Goal: Complete application form: Complete application form

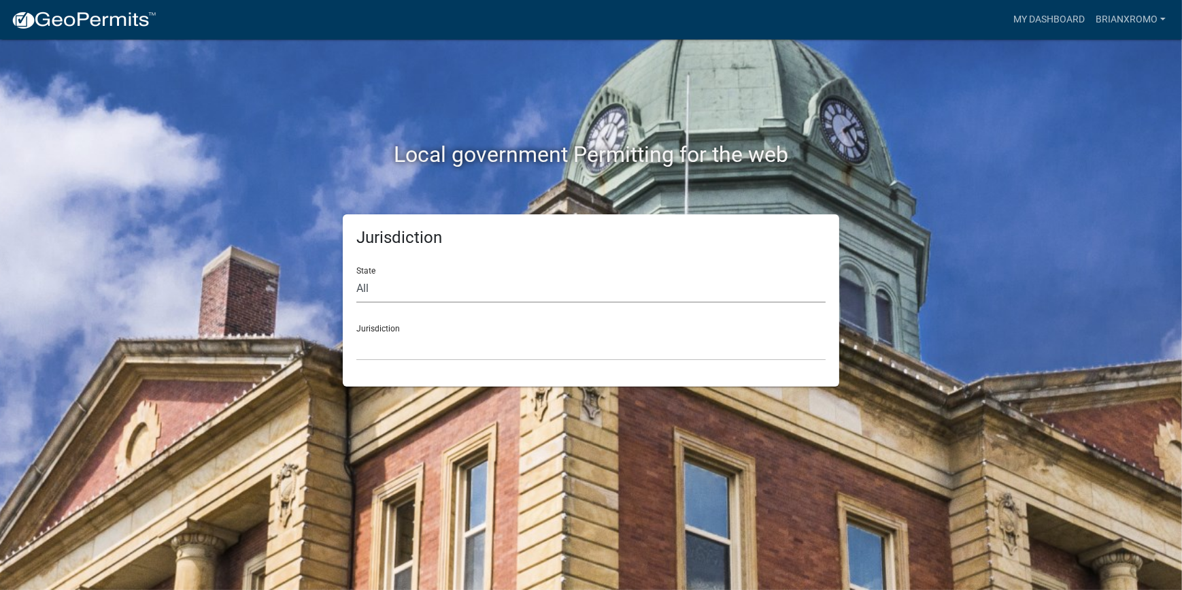
click at [408, 284] on select "All Colorado Georgia Indiana Iowa Kansas Minnesota Ohio South Carolina Wisconsin" at bounding box center [590, 289] width 469 height 28
select select "[US_STATE]"
click at [356, 275] on select "All Colorado Georgia Indiana Iowa Kansas Minnesota Ohio South Carolina Wisconsin" at bounding box center [590, 289] width 469 height 28
click at [462, 344] on select "Abbeville County, South Carolina Jasper County, South Carolina" at bounding box center [590, 347] width 469 height 28
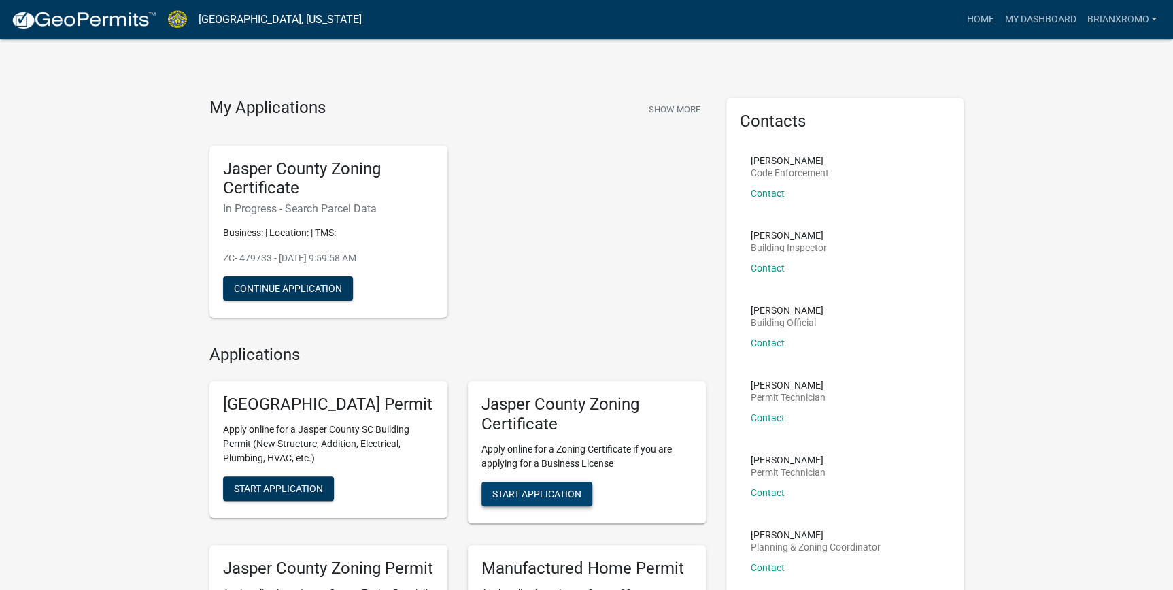
click at [577, 494] on span "Start Application" at bounding box center [536, 493] width 89 height 11
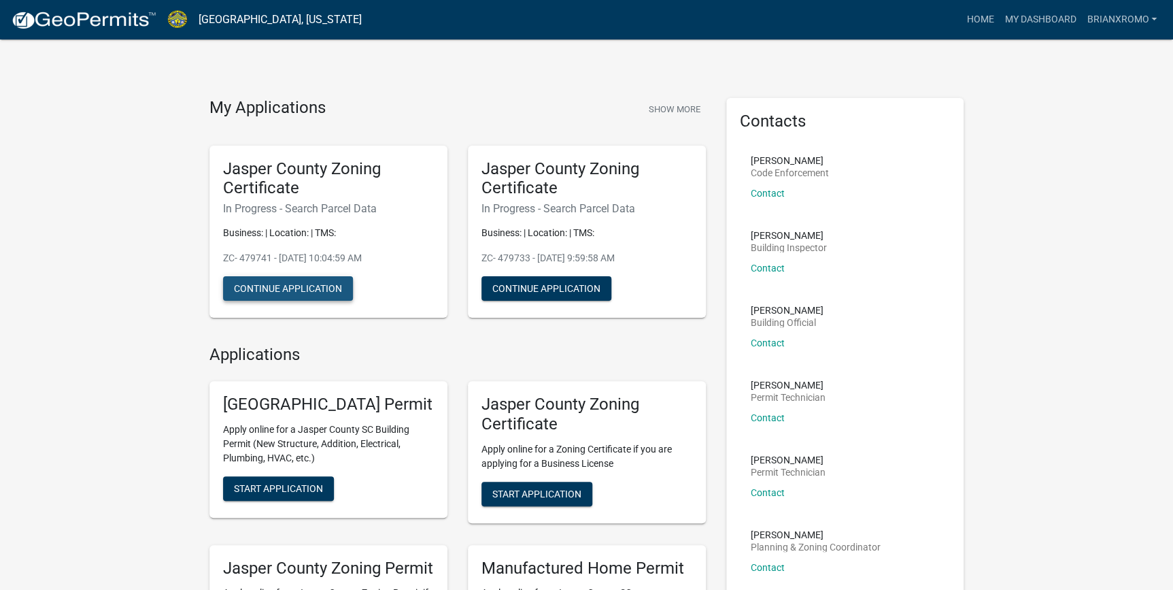
click at [312, 288] on button "Continue Application" at bounding box center [288, 288] width 130 height 24
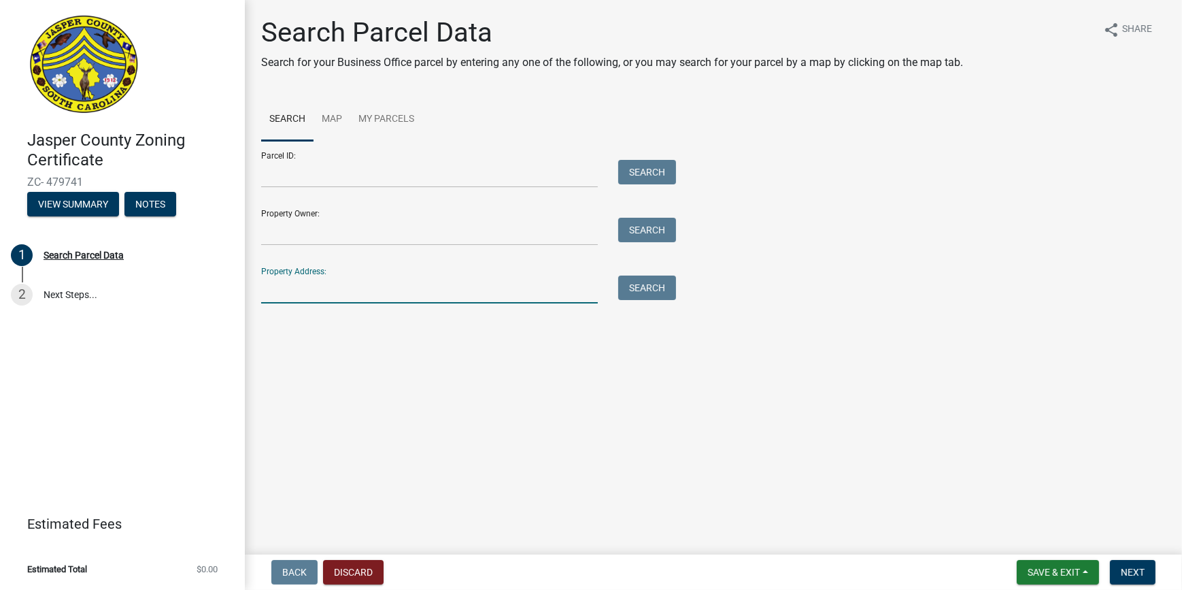
click at [354, 288] on input "Property Address:" at bounding box center [429, 289] width 337 height 28
type input "3"
type input "3147 argent blvd"
click at [629, 290] on button "Search" at bounding box center [647, 287] width 58 height 24
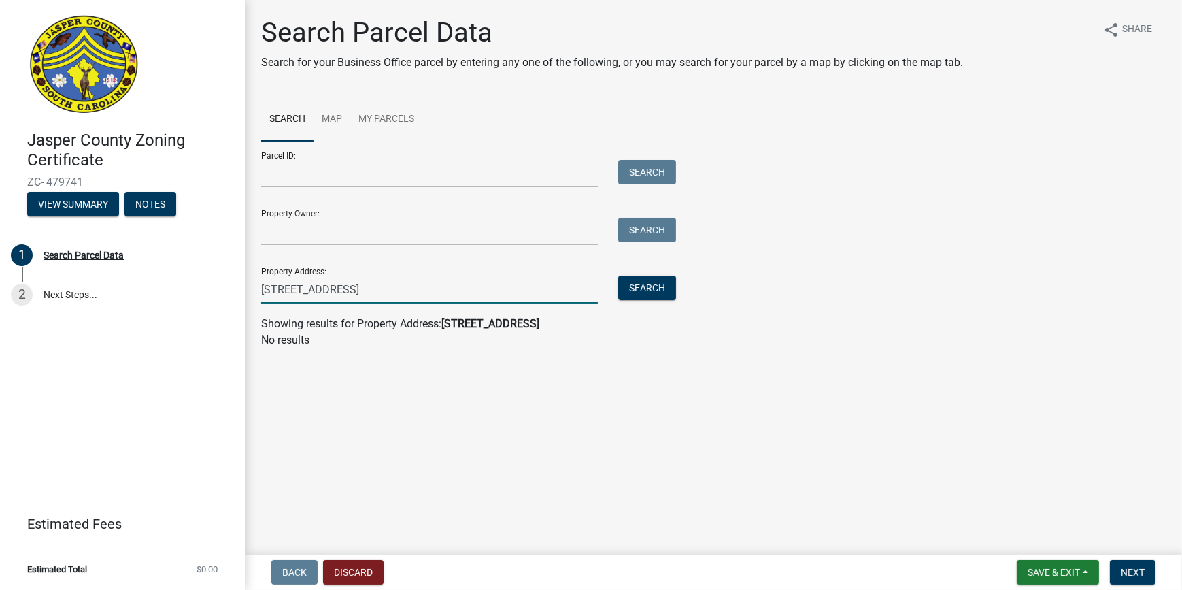
click at [526, 291] on input "3147 argent blvd" at bounding box center [429, 289] width 337 height 28
paste input "080-00-01-047"
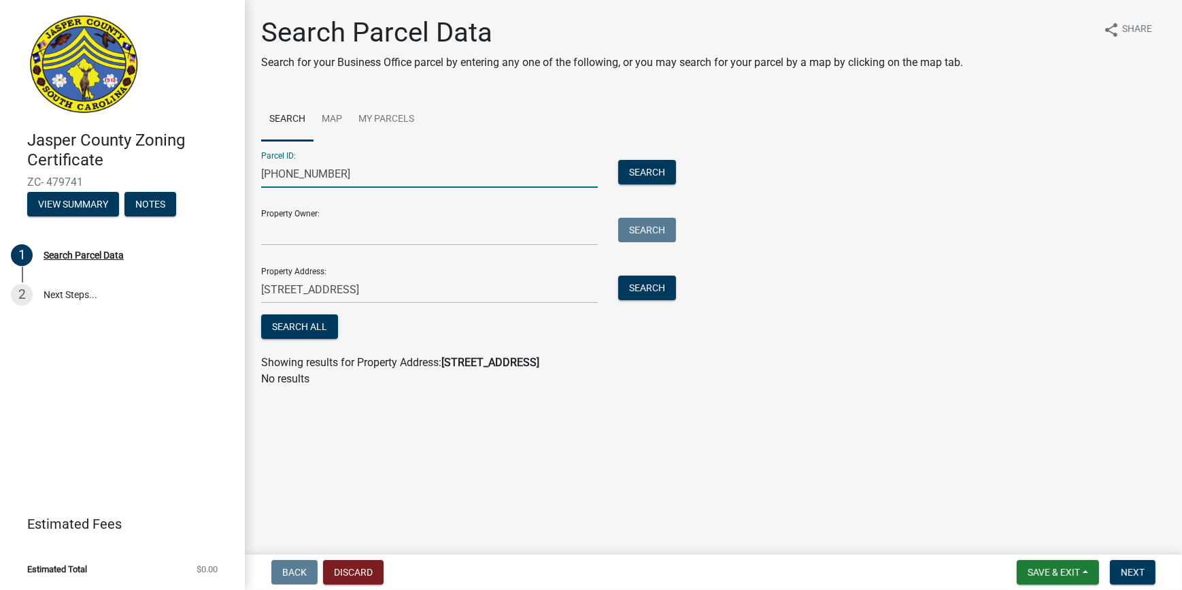
drag, startPoint x: 286, startPoint y: 175, endPoint x: 173, endPoint y: 175, distance: 112.9
click at [179, 175] on div "Jasper County Zoning Certificate ZC- 479741 View Summary Notes 1 Search Parcel …" at bounding box center [591, 295] width 1182 height 590
type input "080-00-01-047"
drag, startPoint x: 360, startPoint y: 295, endPoint x: 217, endPoint y: 287, distance: 143.0
click at [217, 287] on div "Jasper County Zoning Certificate ZC- 479741 View Summary Notes 1 Search Parcel …" at bounding box center [591, 295] width 1182 height 590
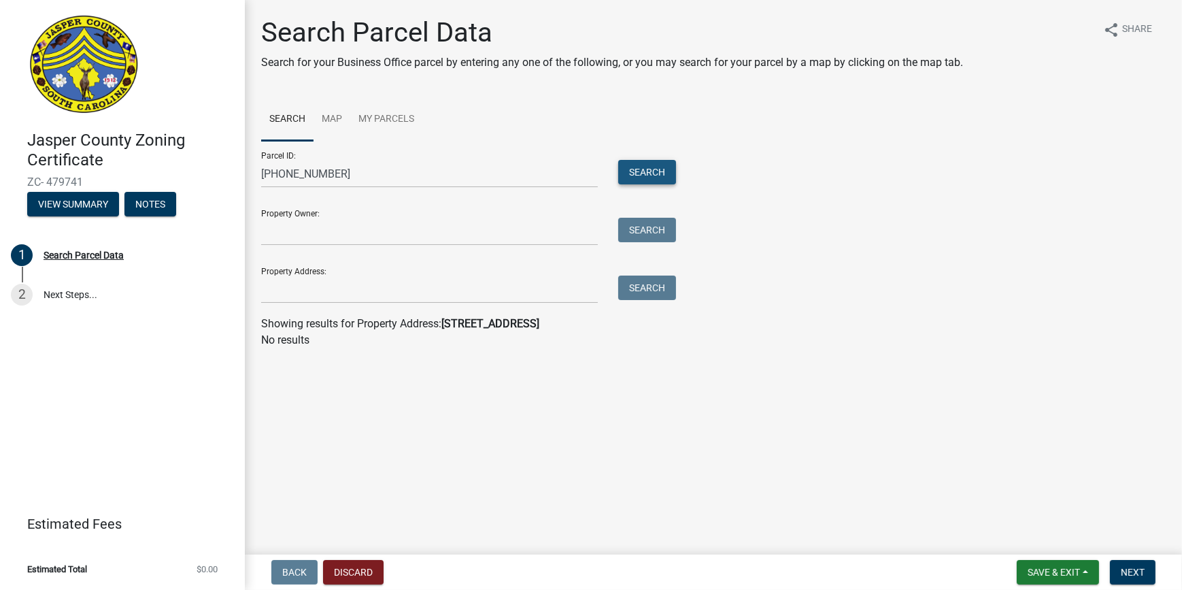
click at [660, 175] on button "Search" at bounding box center [647, 172] width 58 height 24
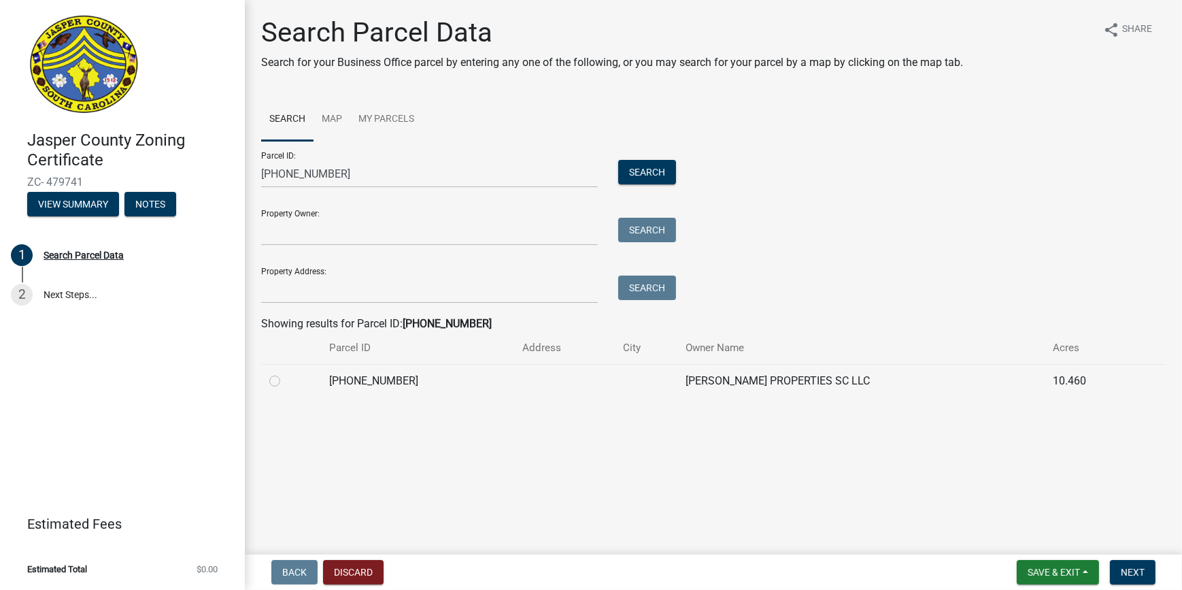
click at [286, 373] on label at bounding box center [286, 373] width 0 height 0
click at [286, 382] on input "radio" at bounding box center [290, 377] width 9 height 9
radio input "true"
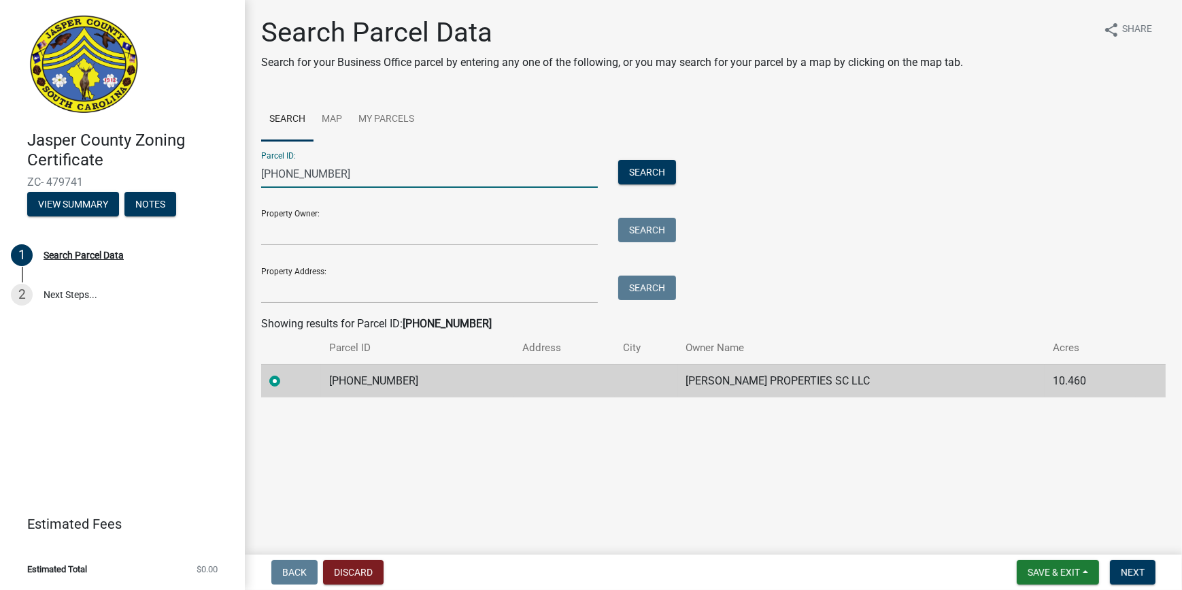
drag, startPoint x: 419, startPoint y: 177, endPoint x: 147, endPoint y: 177, distance: 272.1
click at [147, 177] on div "Jasper County Zoning Certificate ZC- 479741 View Summary Notes 1 Search Parcel …" at bounding box center [591, 295] width 1182 height 590
paste input "1-00-004"
type input "080-01-00-004"
click at [645, 173] on button "Search" at bounding box center [647, 172] width 58 height 24
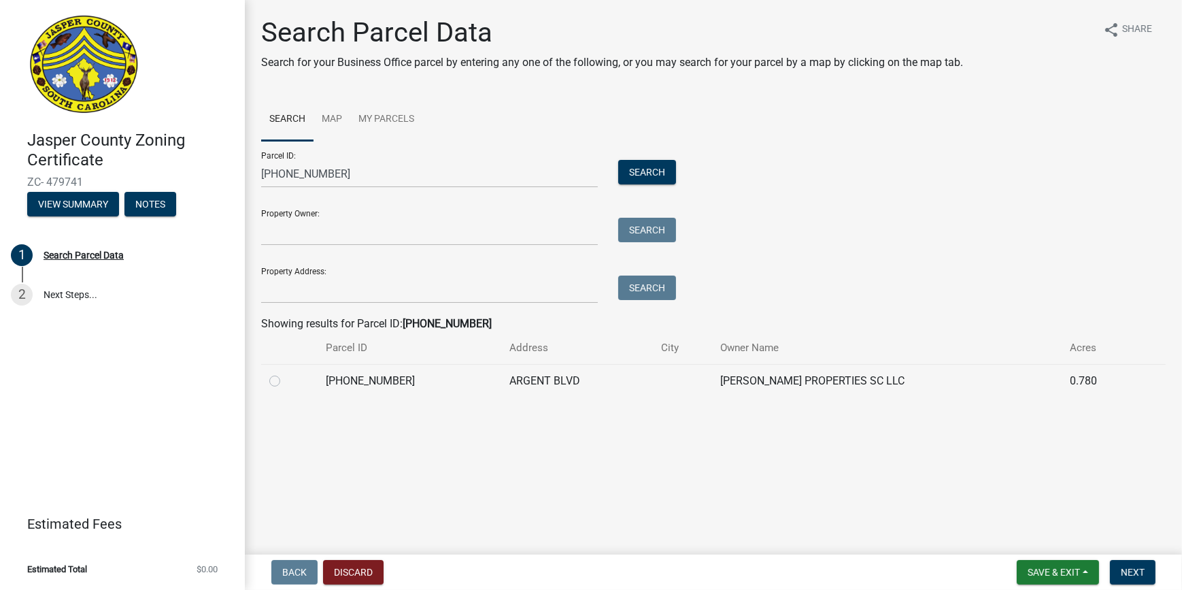
click at [286, 373] on label at bounding box center [286, 373] width 0 height 0
click at [286, 378] on input "radio" at bounding box center [290, 377] width 9 height 9
radio input "true"
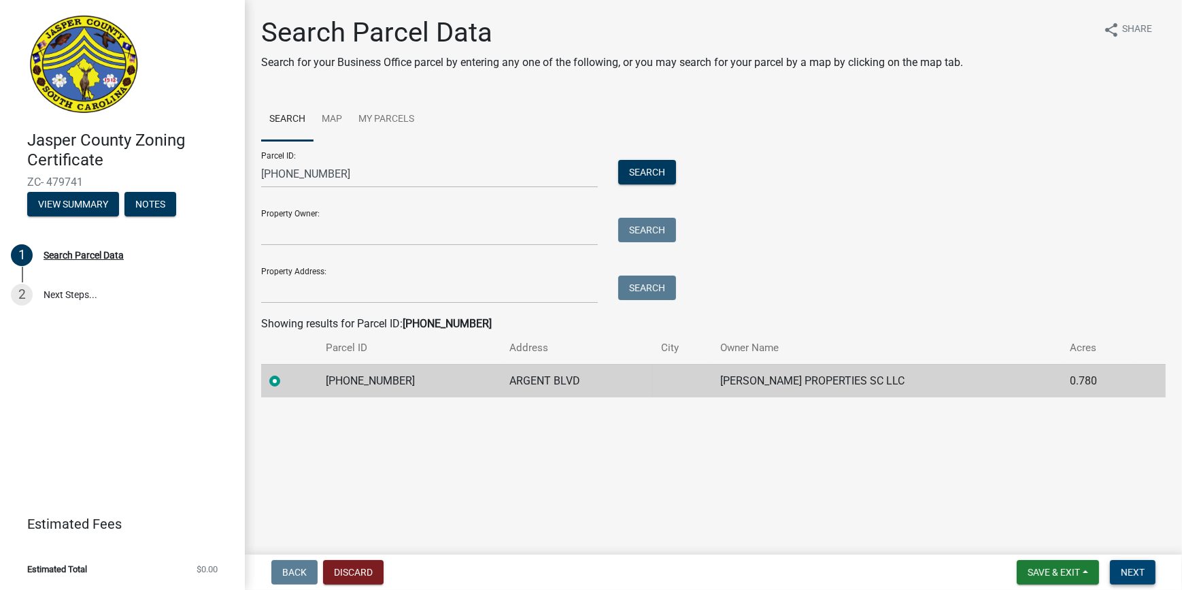
click at [1141, 575] on span "Next" at bounding box center [1133, 572] width 24 height 11
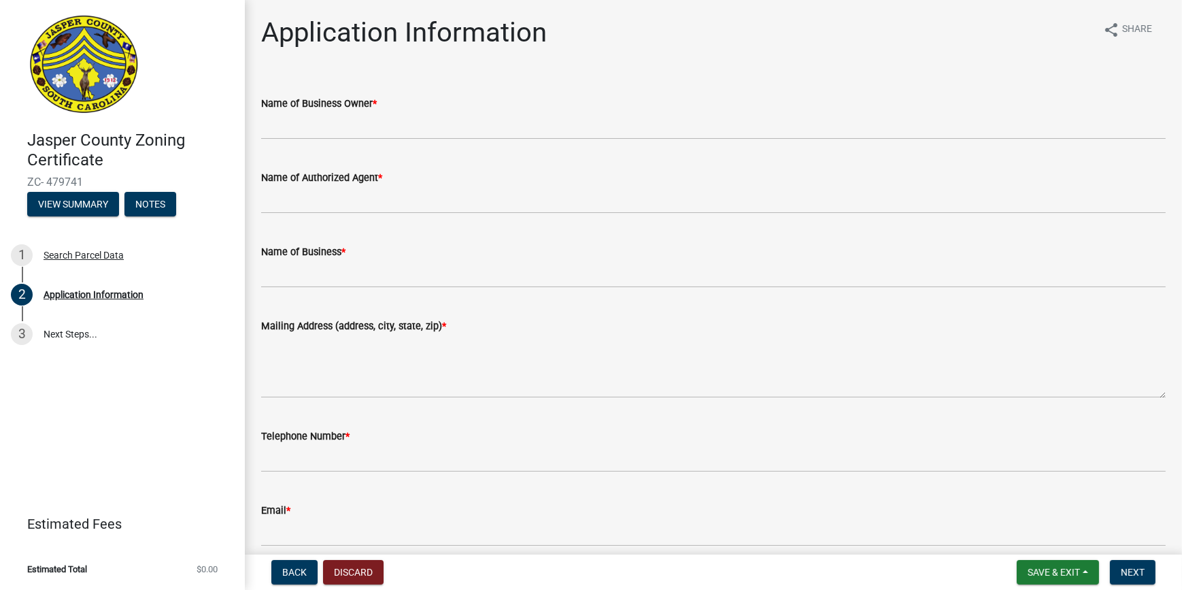
click at [435, 143] on wm-data-entity-input "Name of Business Owner *" at bounding box center [713, 113] width 905 height 74
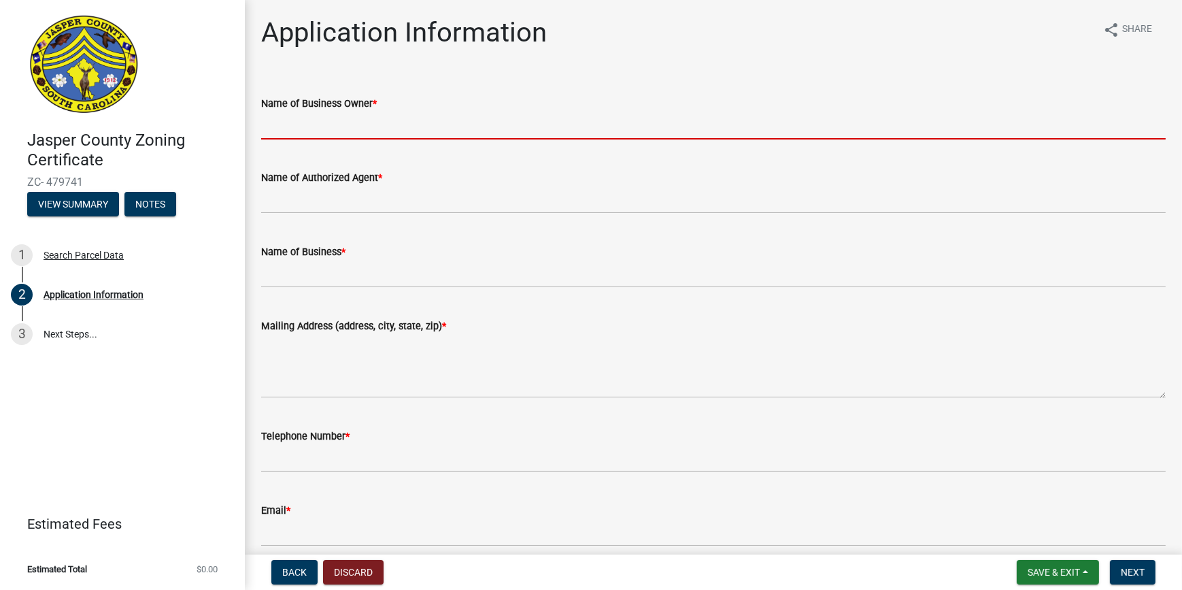
click at [281, 131] on input "Name of Business Owner *" at bounding box center [713, 126] width 905 height 28
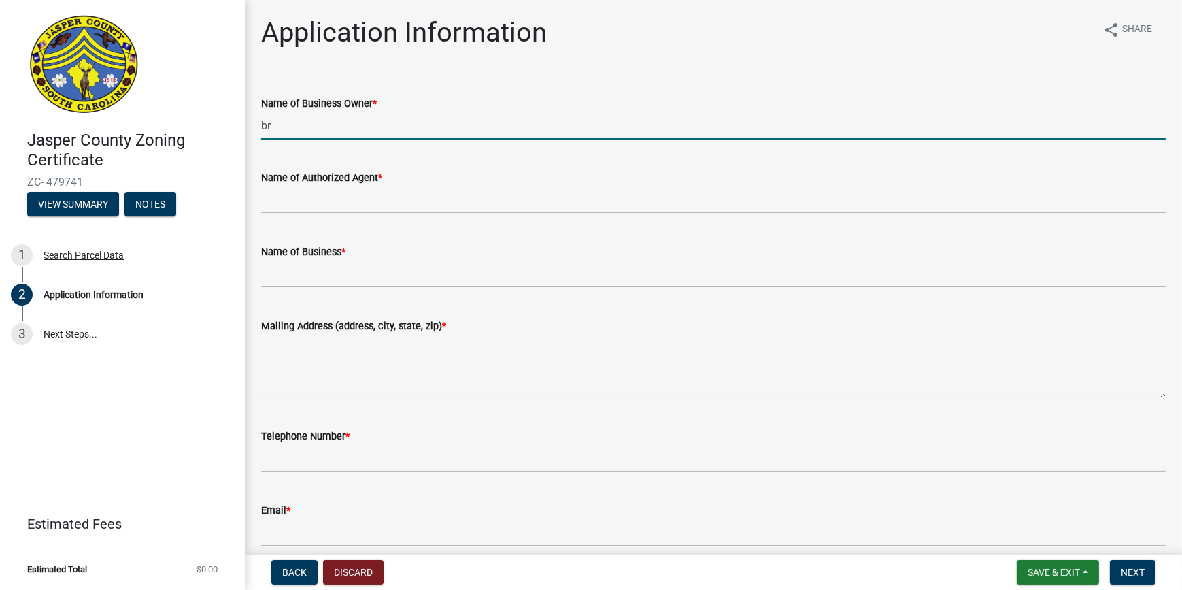
type input "b"
type input "Brian A rodriguez romo"
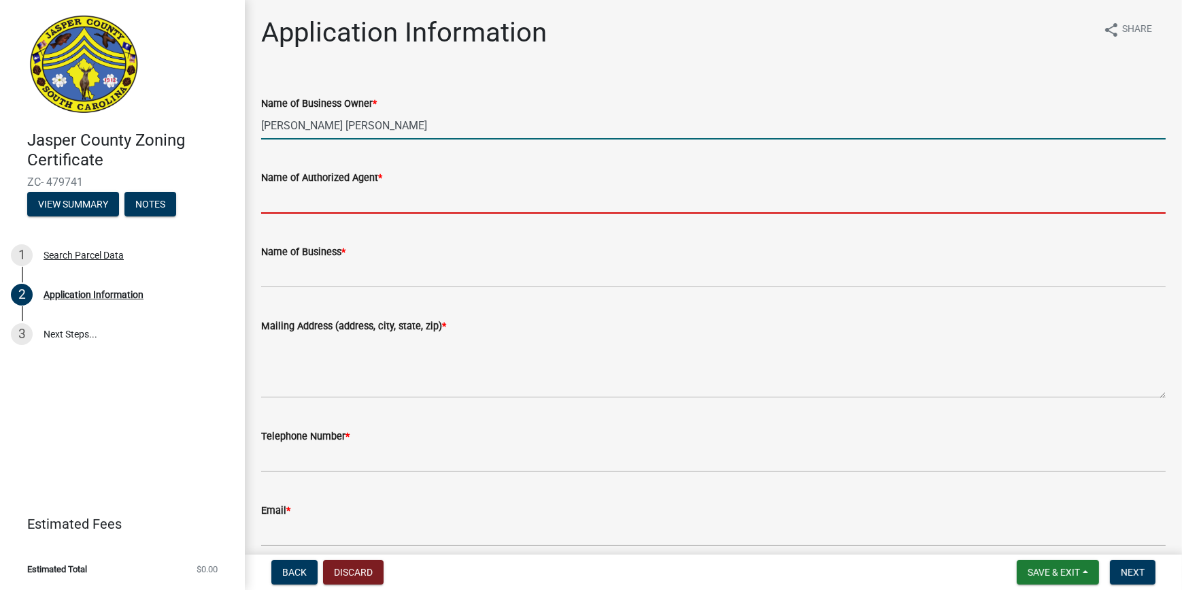
click at [373, 212] on input "Name of Authorized Agent *" at bounding box center [713, 200] width 905 height 28
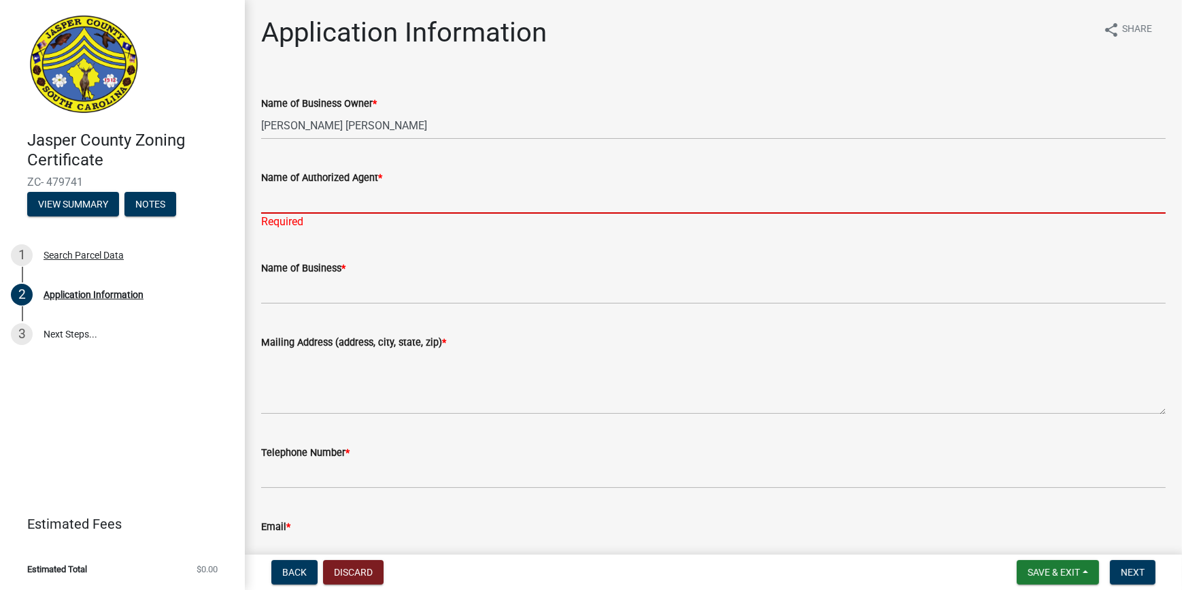
click at [367, 201] on input "Name of Authorized Agent *" at bounding box center [713, 200] width 905 height 28
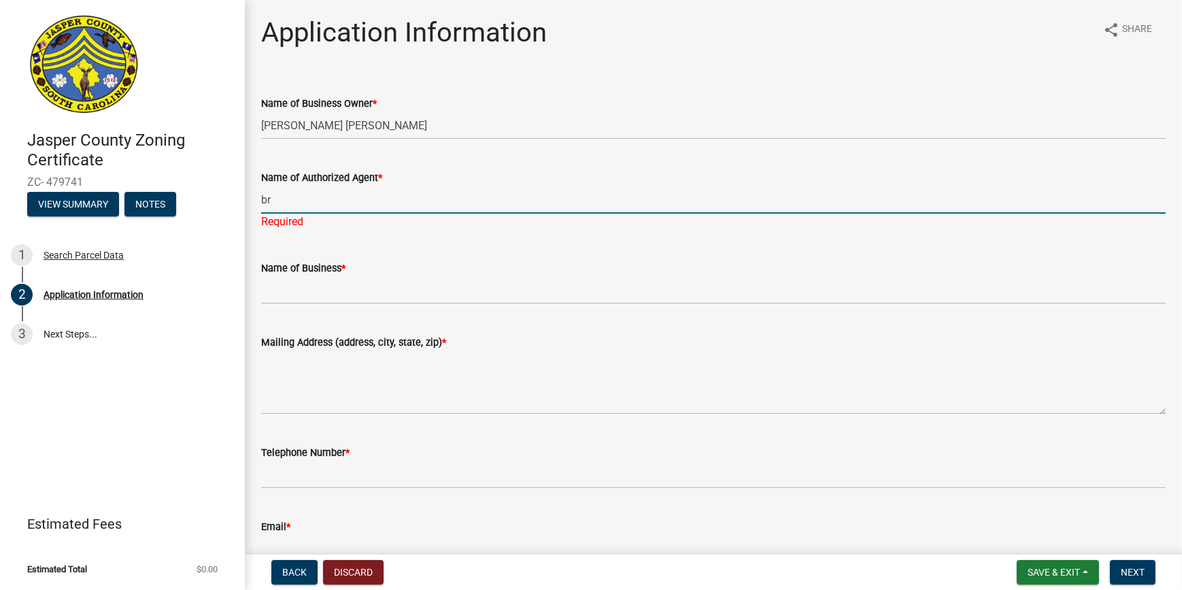
type input "b"
type input "Brian A rodriguez romo"
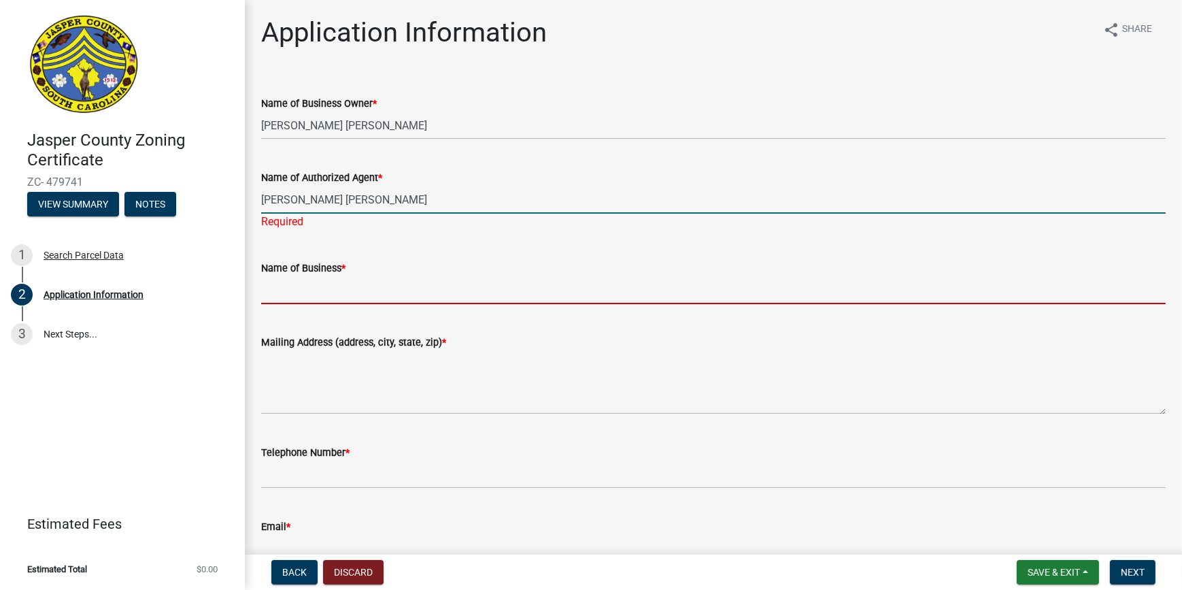
click at [358, 290] on wm-data-entity-input "Name of Business *" at bounding box center [713, 278] width 905 height 74
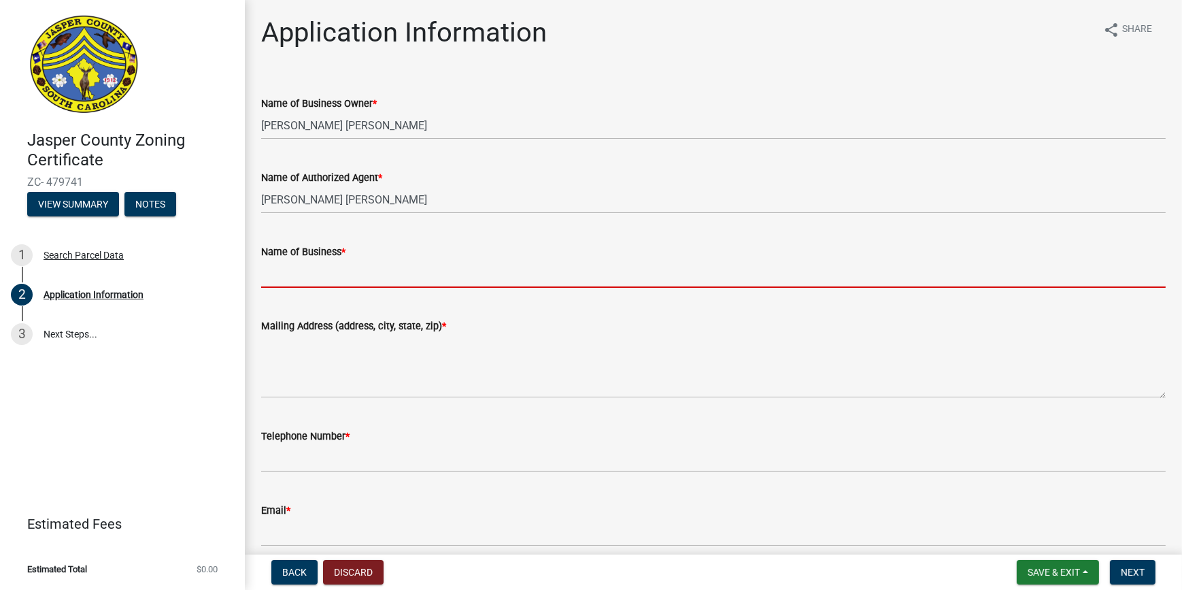
type input "g"
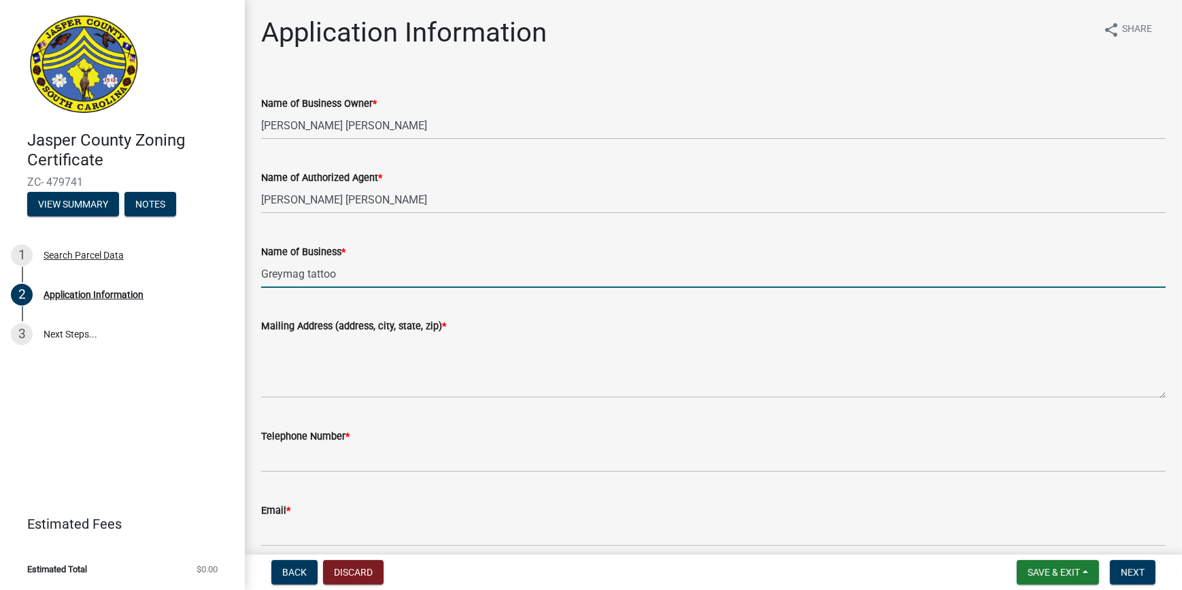
type input "Greymag tattoo"
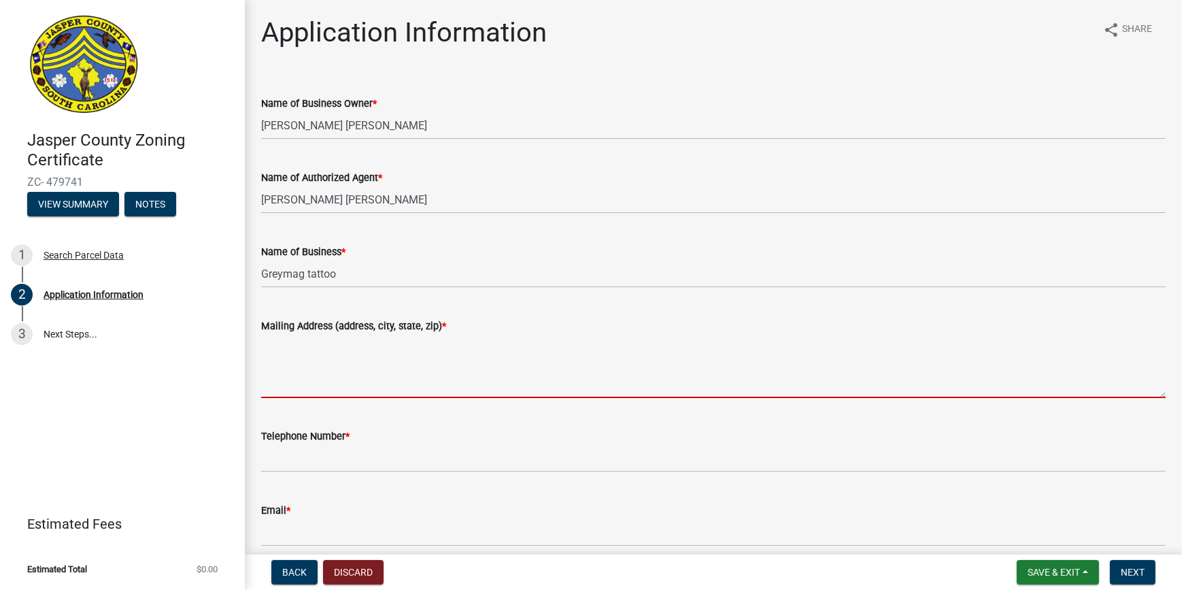
click at [361, 384] on textarea "Mailing Address (address, city, state, zip) *" at bounding box center [713, 366] width 905 height 64
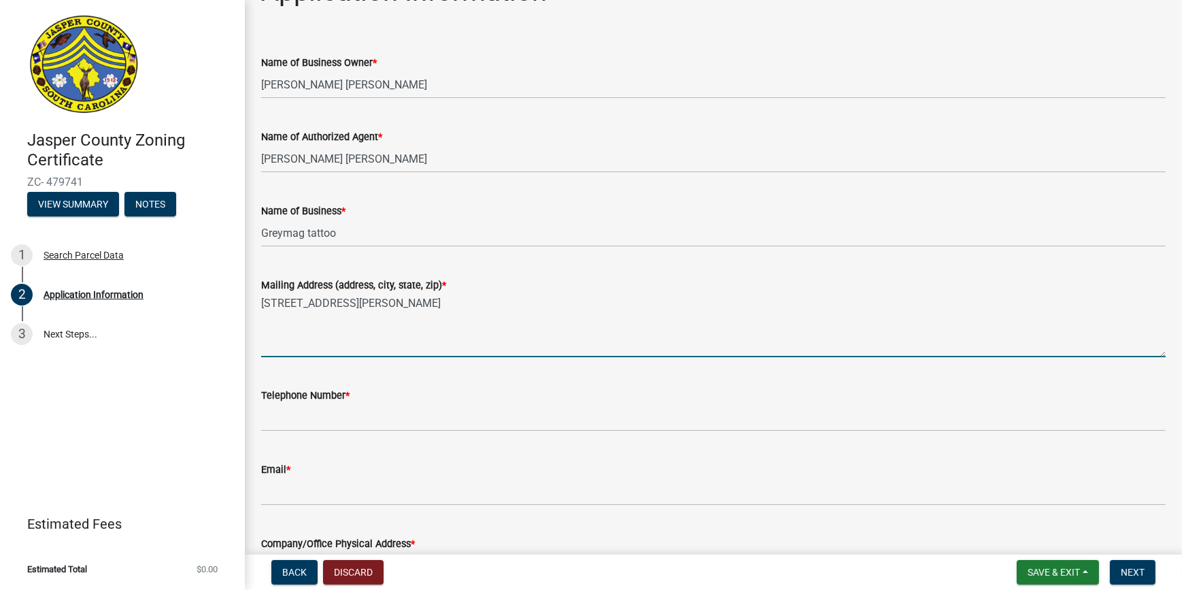
scroll to position [61, 0]
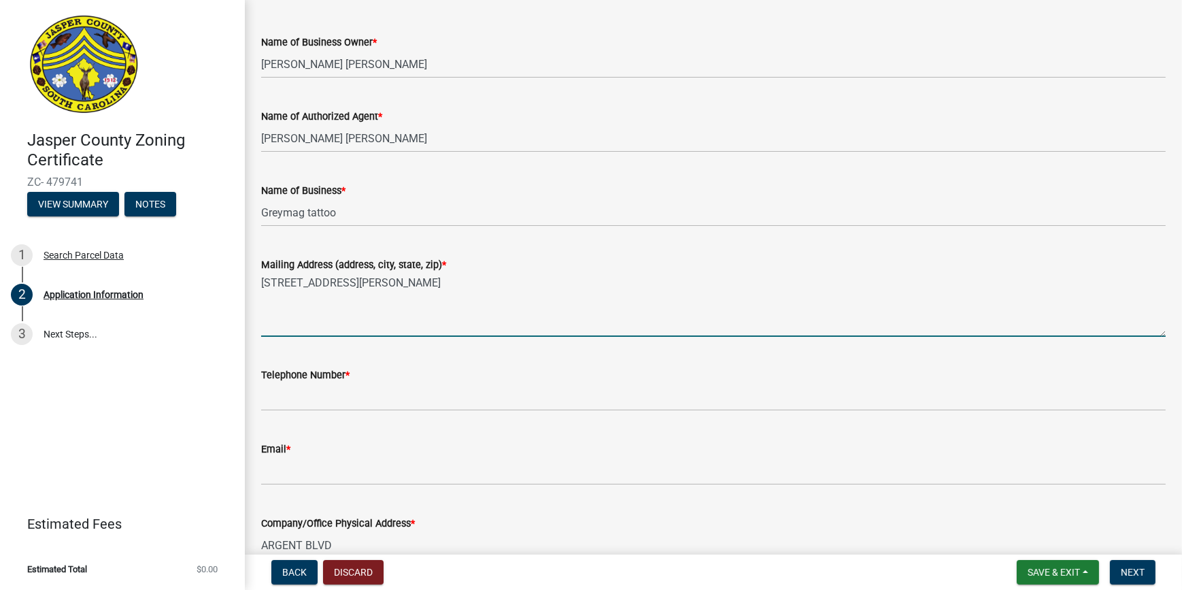
type textarea "3530 Tillman road Ridgeland SC 29936"
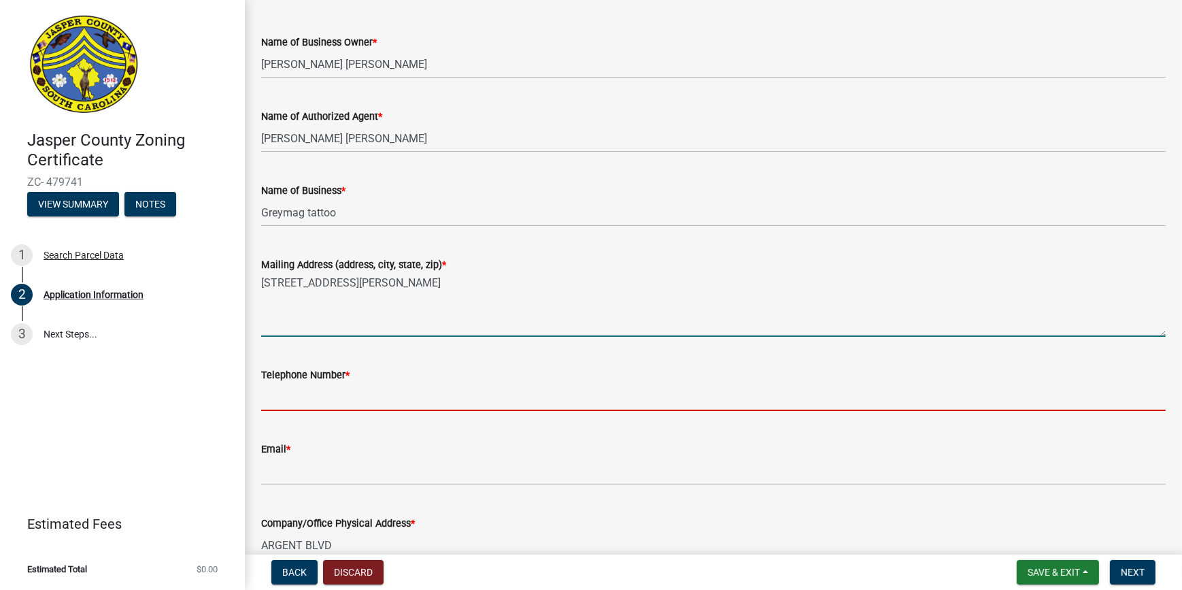
click at [397, 401] on input "Telephone Number *" at bounding box center [713, 397] width 905 height 28
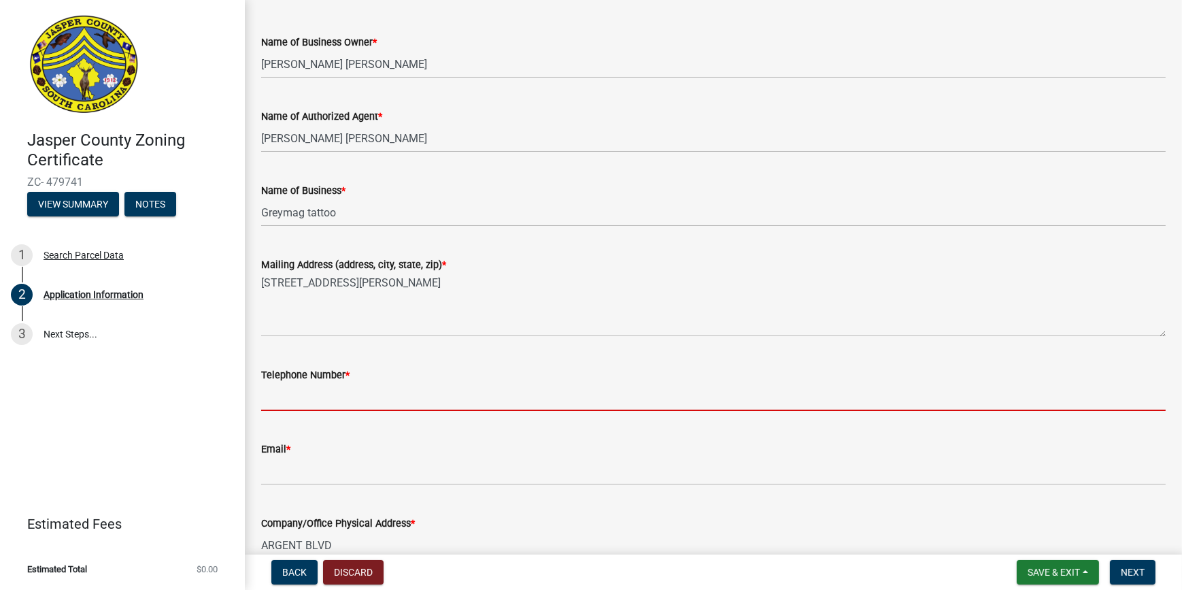
type input "8435405150"
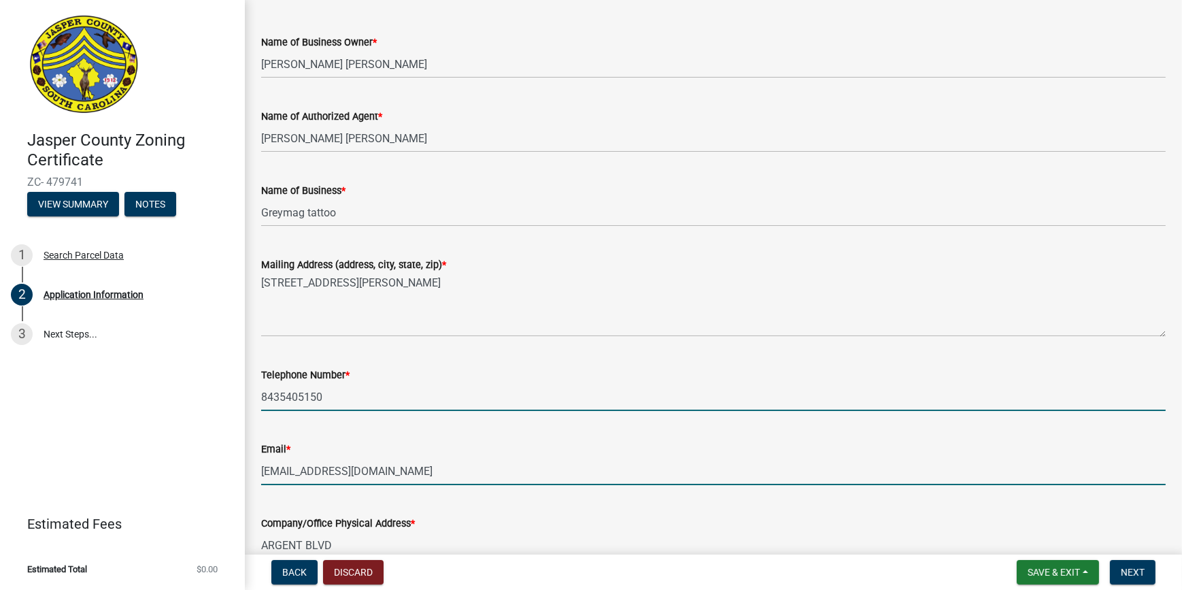
click at [300, 469] on input "geotagle@gmail.com" at bounding box center [713, 471] width 905 height 28
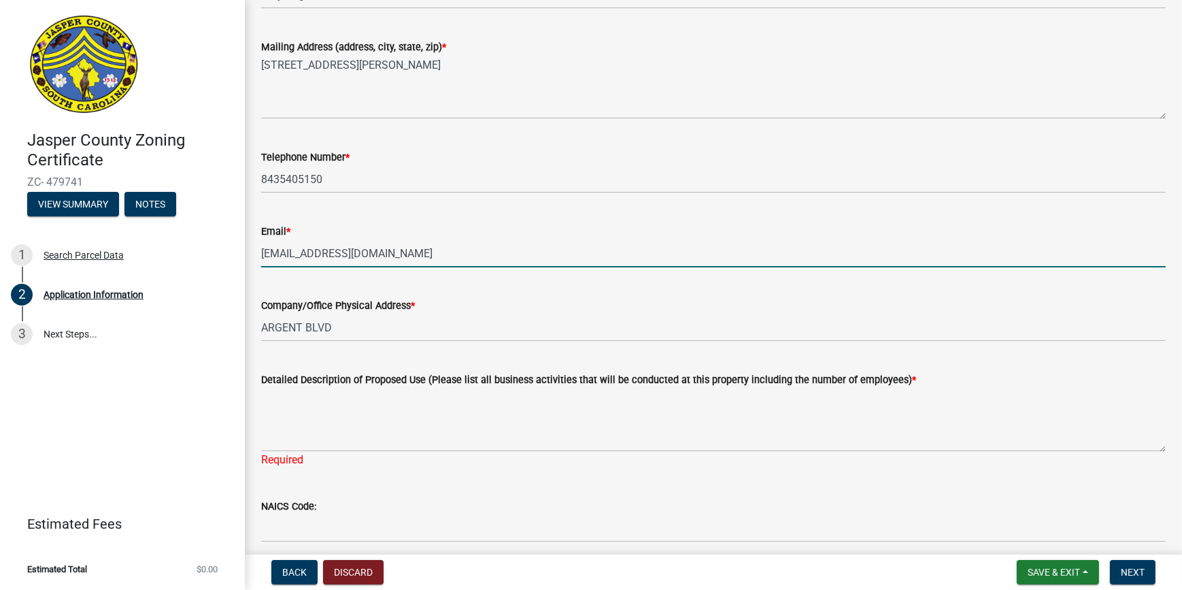
scroll to position [309, 0]
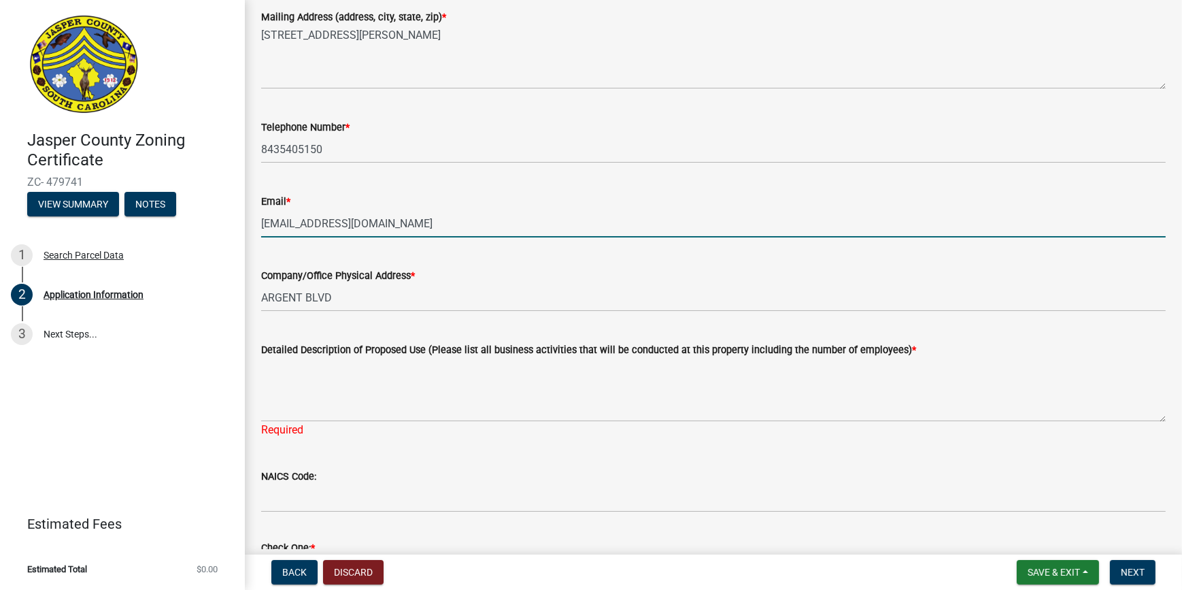
type input "Balexander18191819@gmail.com"
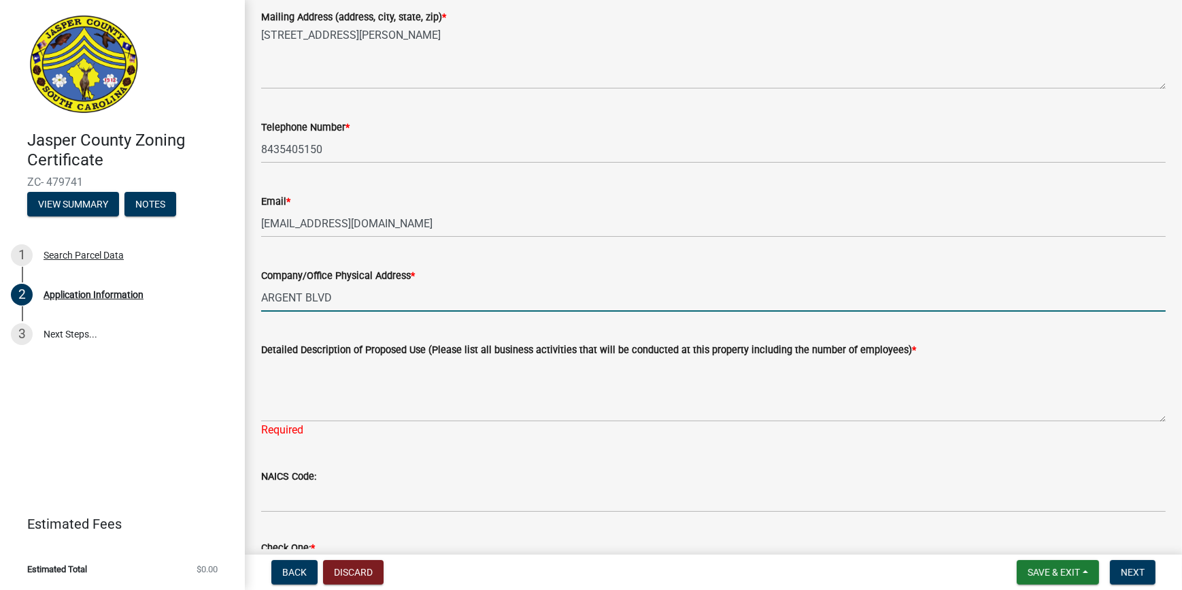
click at [337, 296] on input "ARGENT BLVD" at bounding box center [713, 298] width 905 height 28
type input "A"
type input "3"
type input "3147 Argent Blvd Unit 103 Ridgeland Sc 29936"
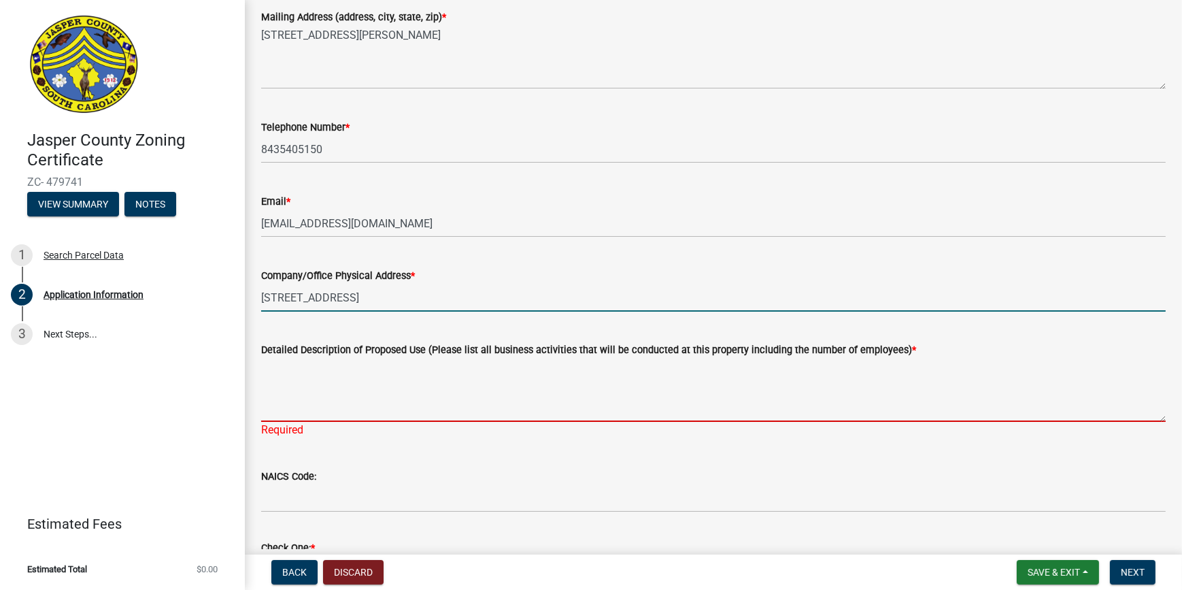
click at [348, 405] on textarea "Detailed Description of Proposed Use (Please list all business activities that …" at bounding box center [713, 390] width 905 height 64
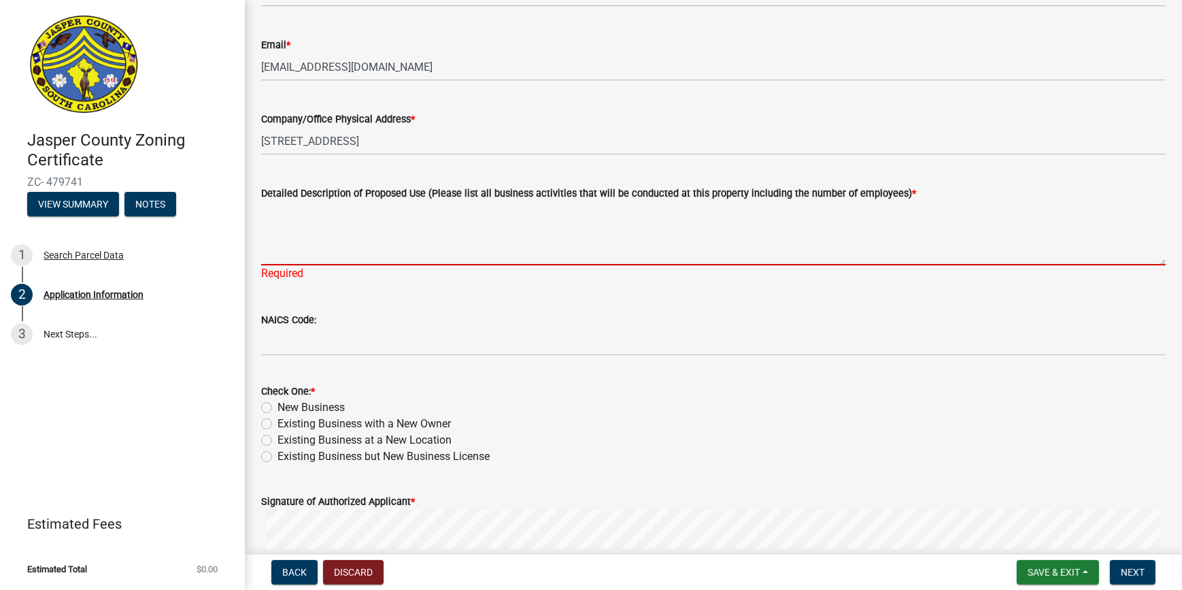
scroll to position [494, 0]
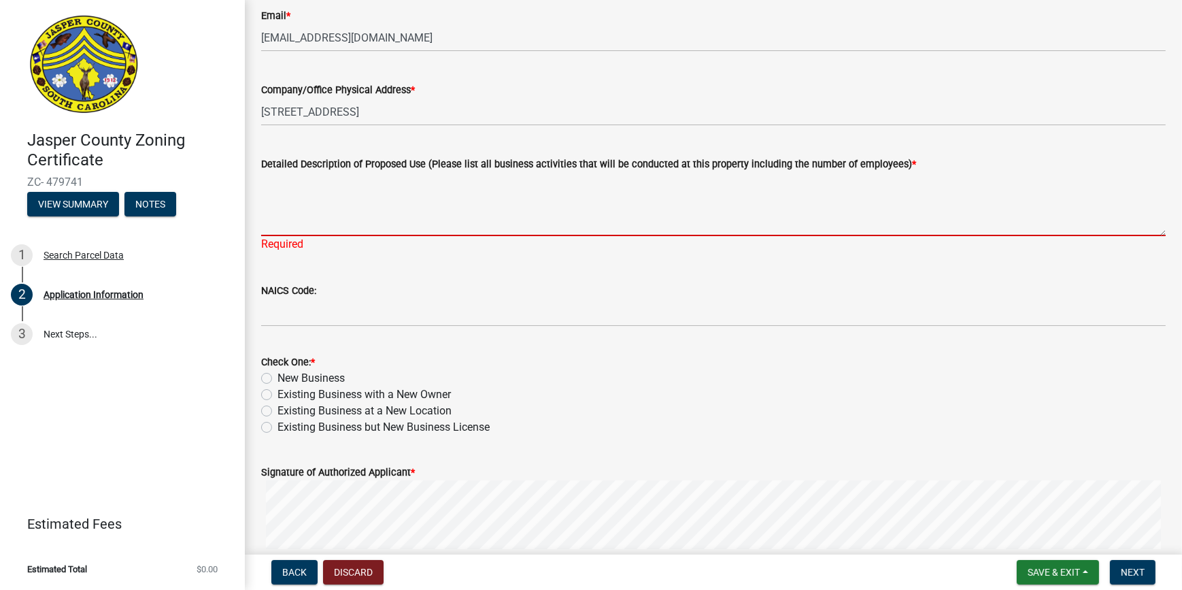
type textarea "t"
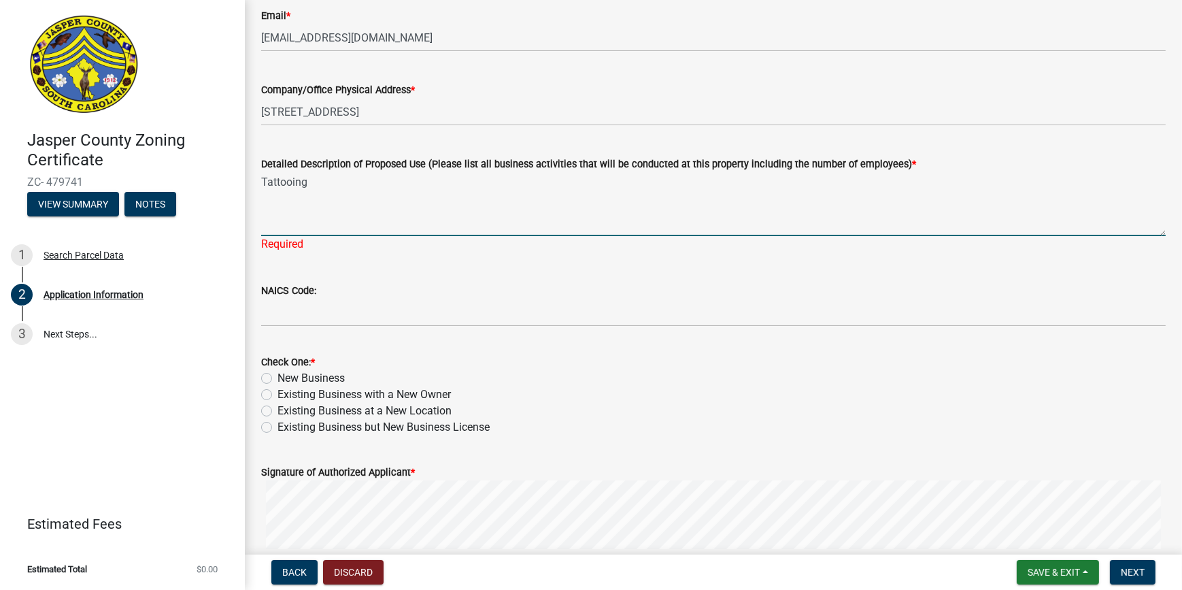
type textarea "Tattooing"
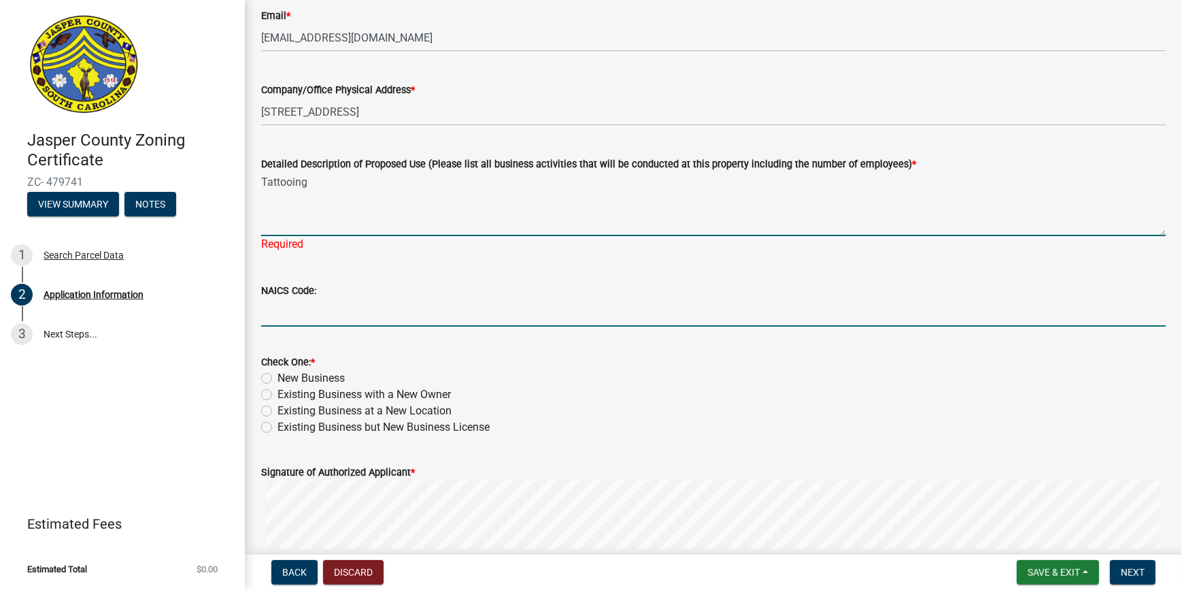
click at [430, 322] on wm-data-entity-input-list "Name of Business Owner * Brian A rodriguez romo Name of Authorized Agent * Bria…" at bounding box center [713, 189] width 905 height 1214
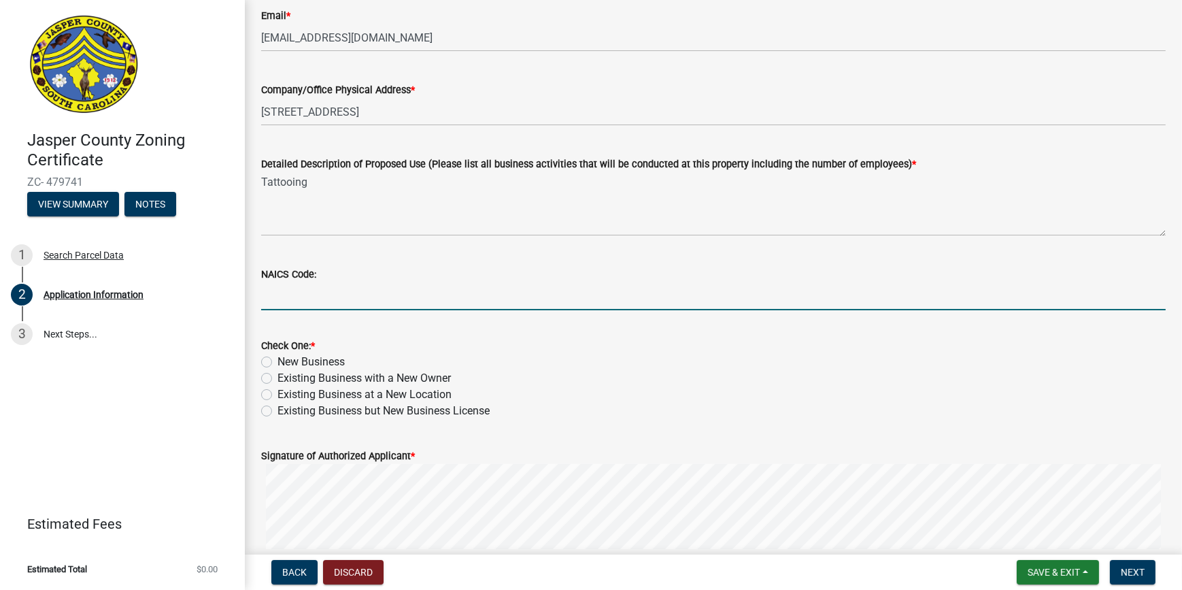
click at [545, 334] on form "Check One: * New Business Existing Business with a New Owner Existing Business …" at bounding box center [713, 370] width 905 height 98
click at [305, 295] on input "NAICS Code:" at bounding box center [713, 296] width 905 height 28
type input "812199"
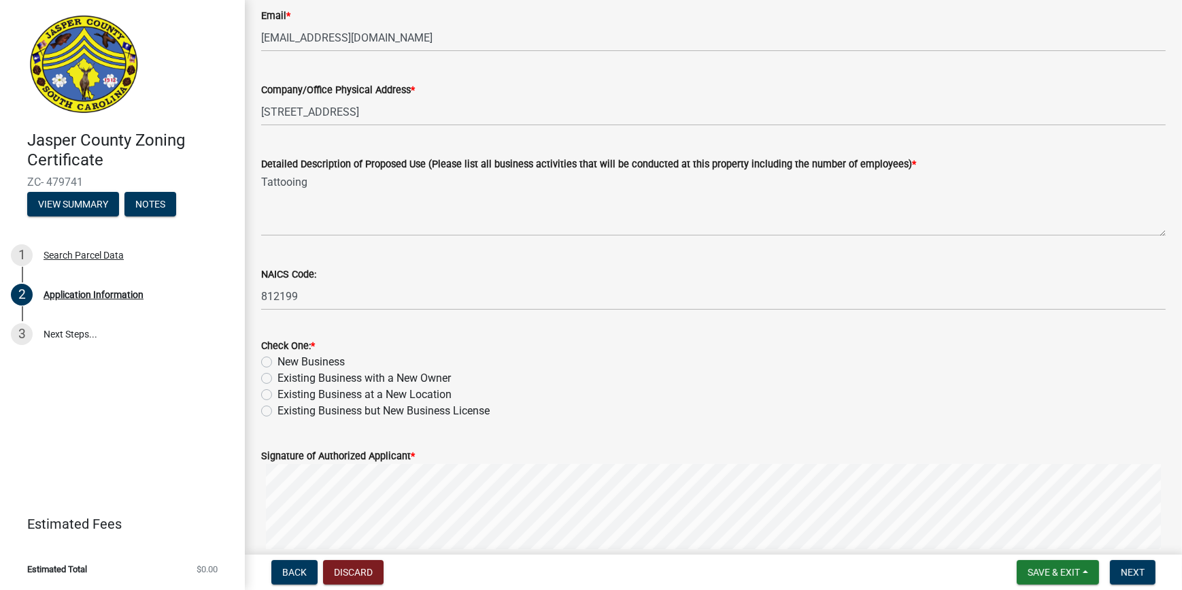
click at [278, 365] on label "New Business" at bounding box center [311, 362] width 67 height 16
click at [278, 363] on input "New Business" at bounding box center [282, 358] width 9 height 9
radio input "true"
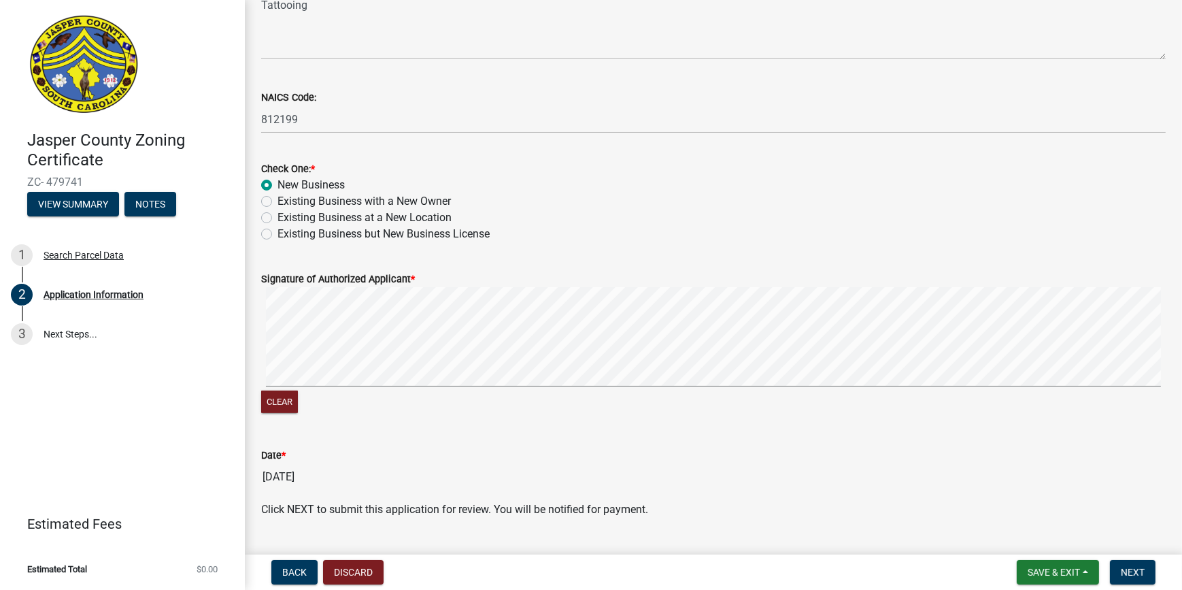
scroll to position [680, 0]
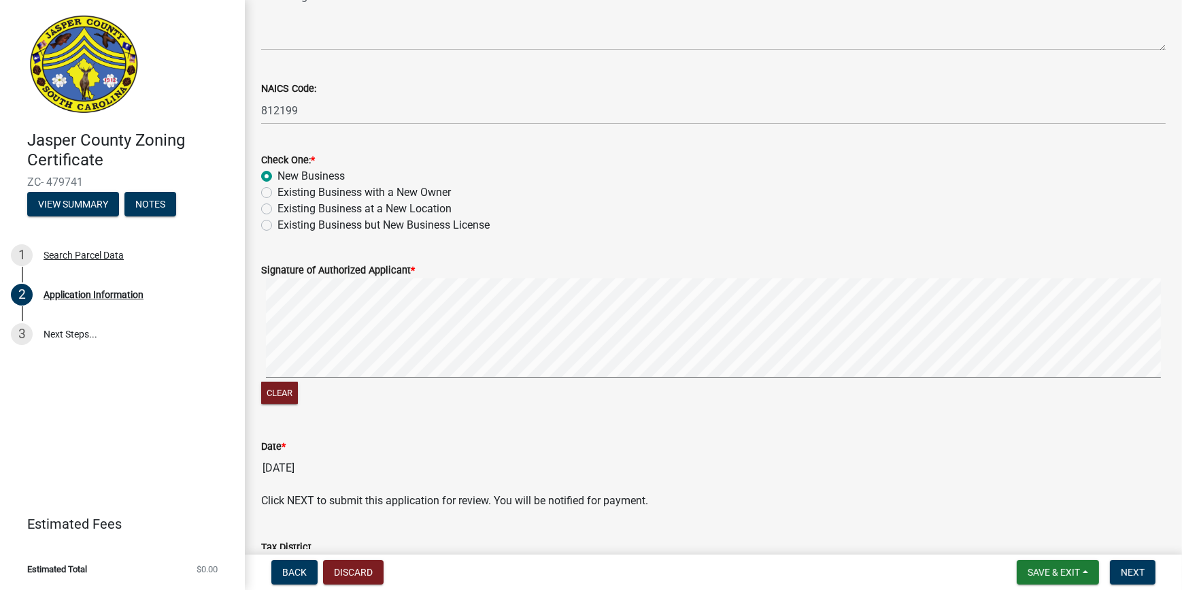
click at [388, 266] on label "Signature of Authorized Applicant *" at bounding box center [338, 271] width 154 height 10
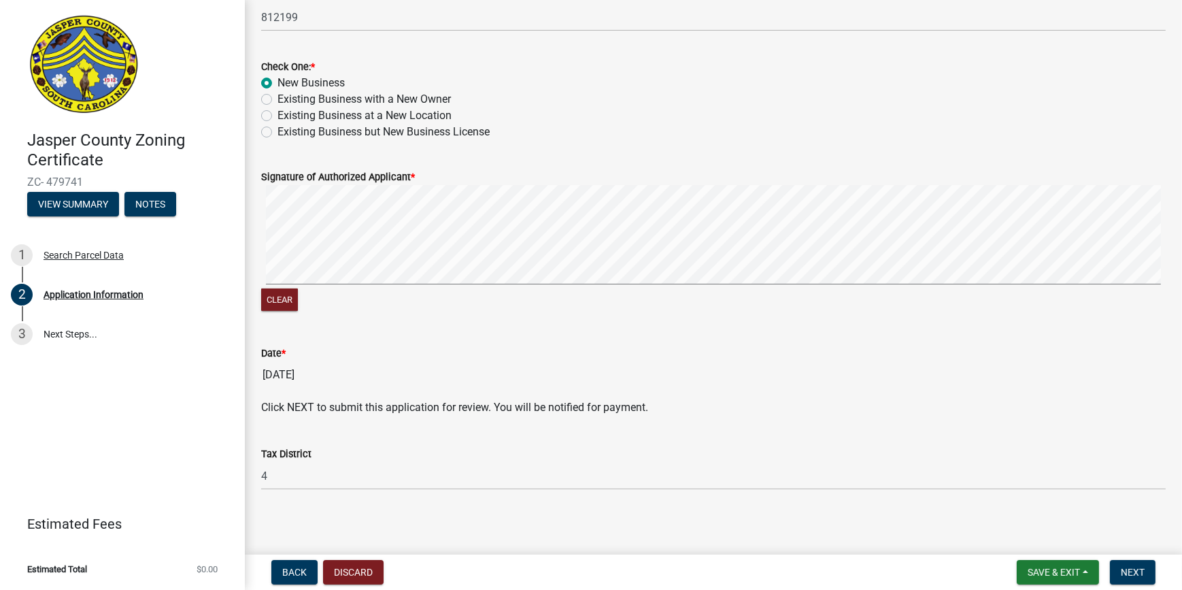
scroll to position [777, 0]
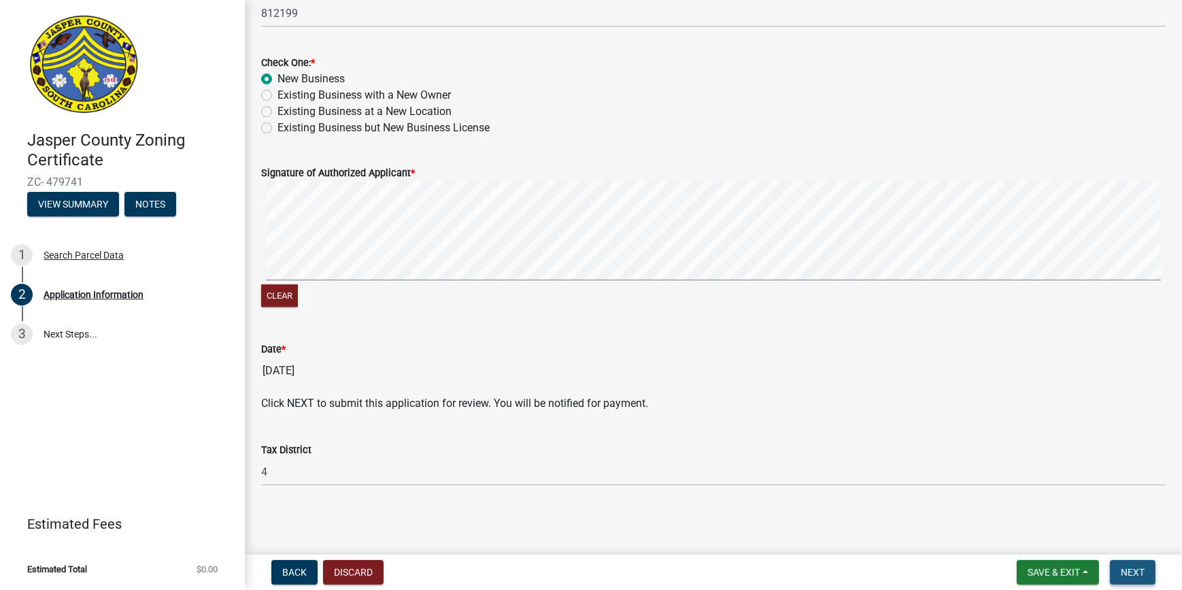
click at [1122, 564] on button "Next" at bounding box center [1133, 572] width 46 height 24
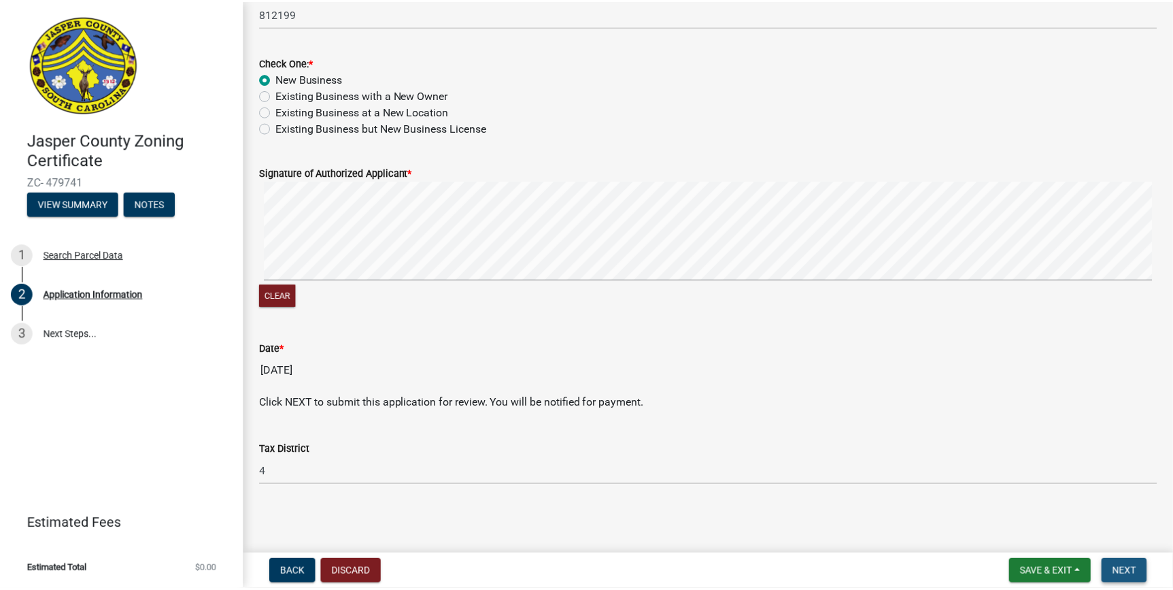
scroll to position [0, 0]
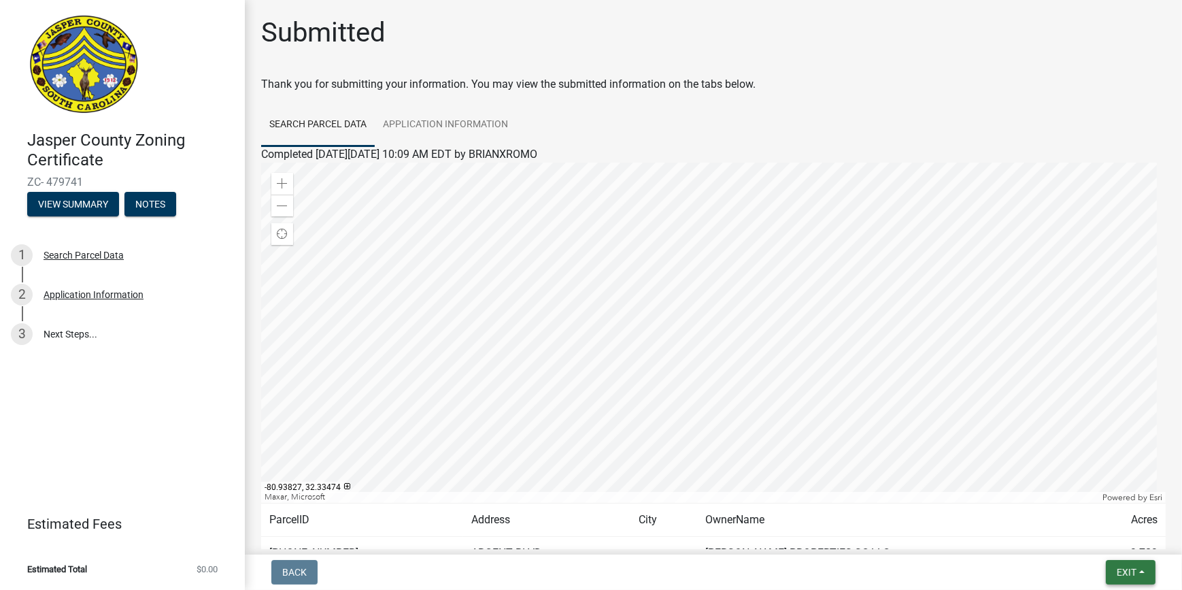
click at [1126, 567] on span "Exit" at bounding box center [1127, 572] width 20 height 11
click at [1104, 543] on button "Save & Exit" at bounding box center [1101, 536] width 109 height 33
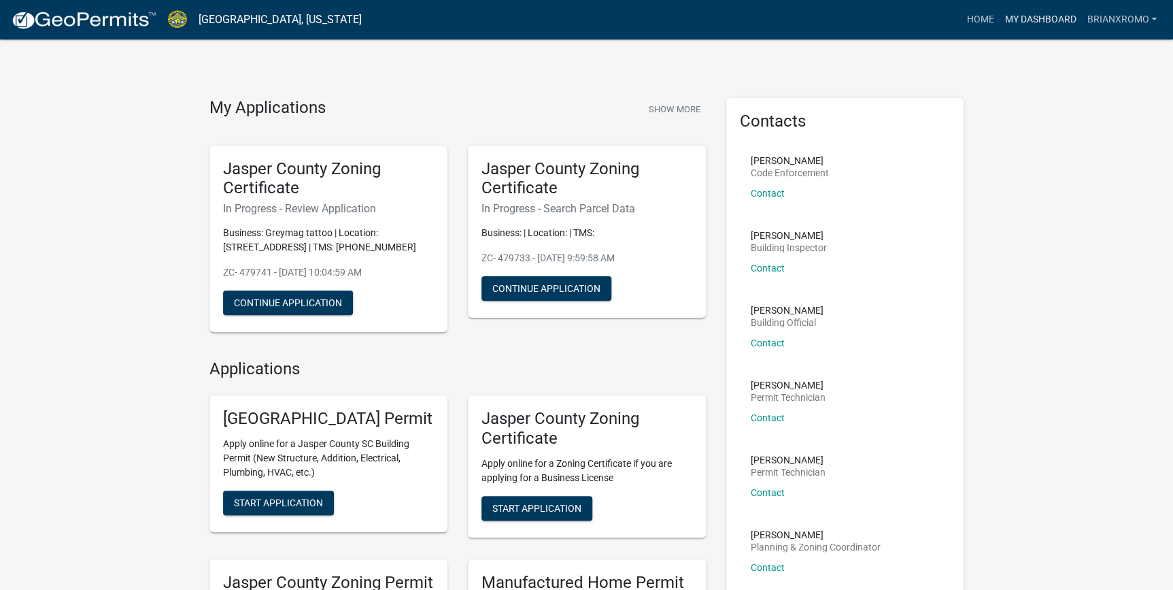
click at [1034, 17] on link "My Dashboard" at bounding box center [1040, 20] width 82 height 26
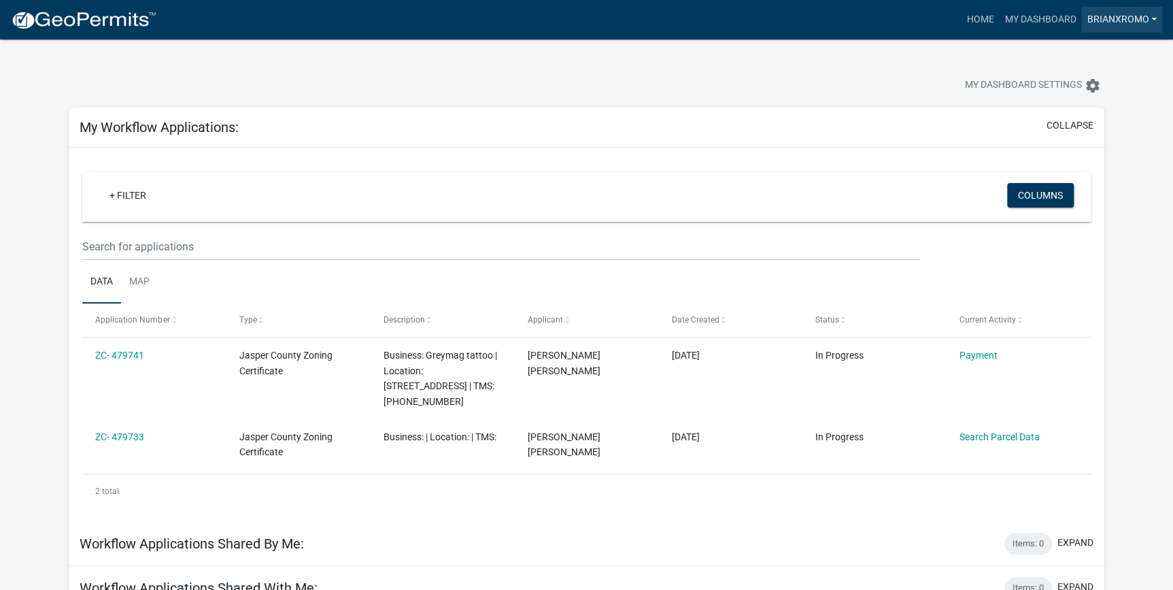
click at [1115, 18] on link "BRIANXROMO" at bounding box center [1121, 20] width 81 height 26
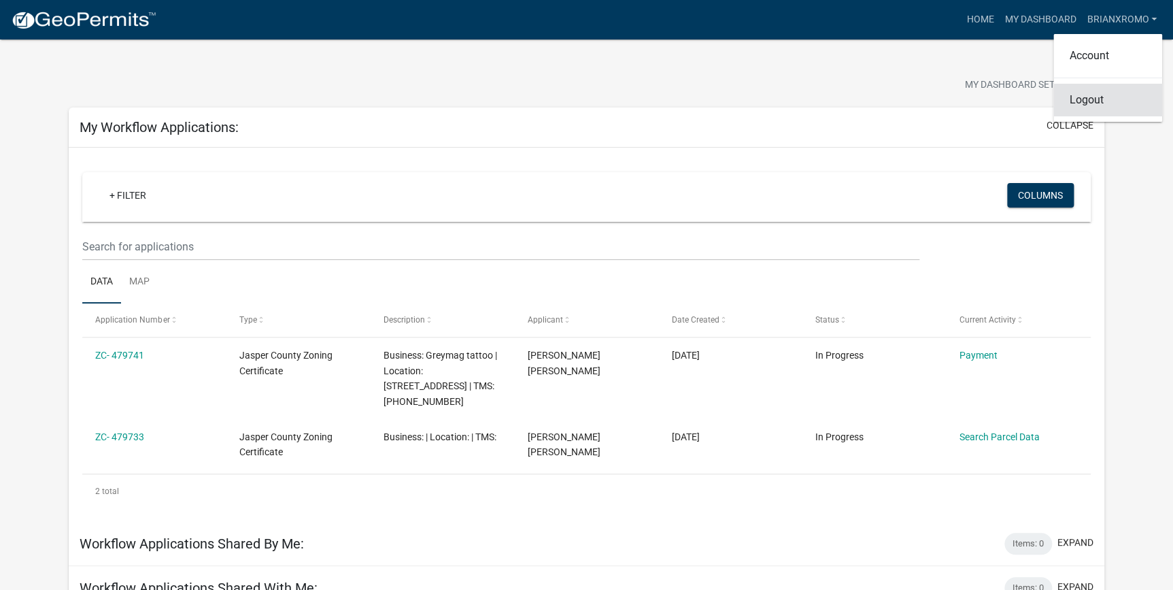
click at [1103, 102] on link "Logout" at bounding box center [1108, 100] width 109 height 33
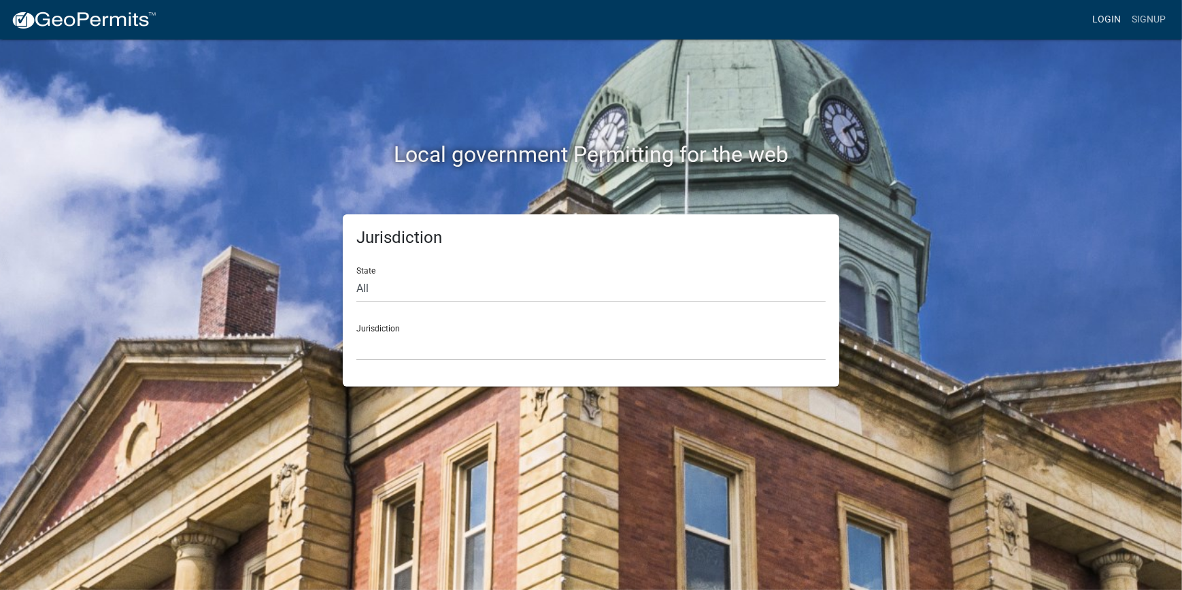
click at [1119, 17] on link "Login" at bounding box center [1106, 20] width 39 height 26
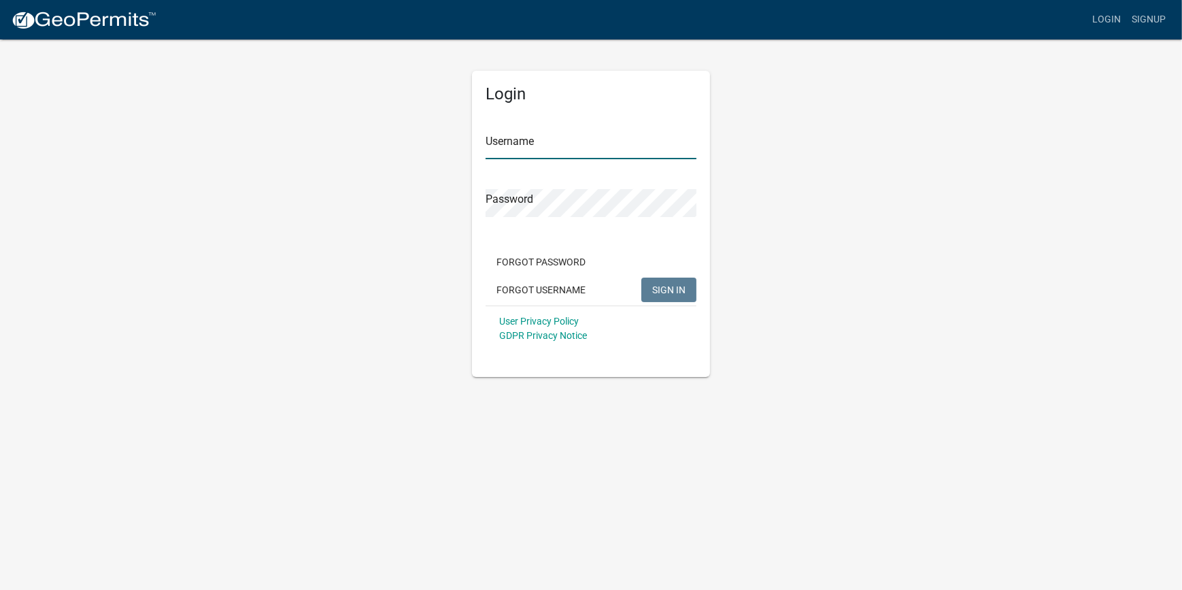
click at [591, 134] on input "Username" at bounding box center [591, 145] width 211 height 28
click at [599, 143] on input "Username" at bounding box center [591, 145] width 211 height 28
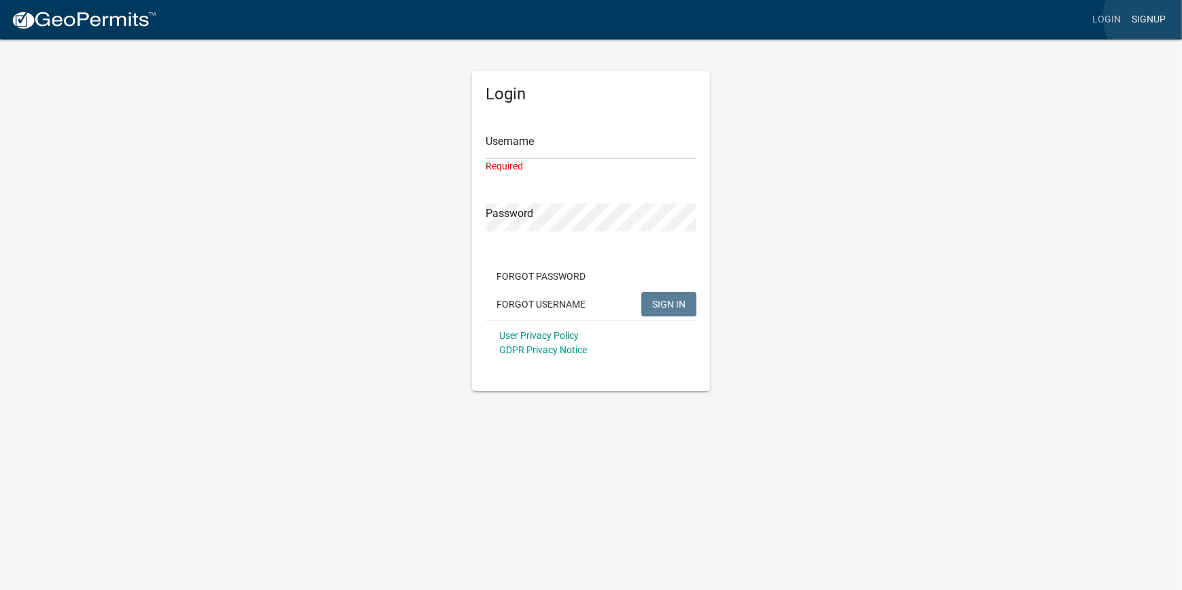
click at [1159, 16] on link "Signup" at bounding box center [1148, 20] width 45 height 26
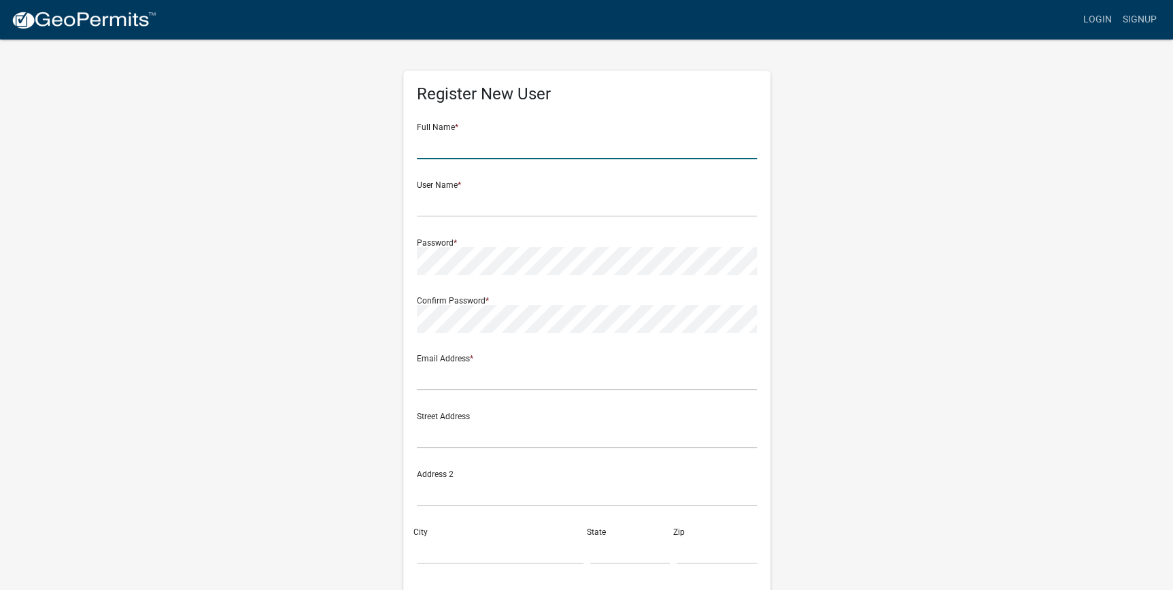
click at [550, 156] on input "text" at bounding box center [587, 145] width 340 height 28
type input "j"
type input "jose"
type input "romeropainting843"
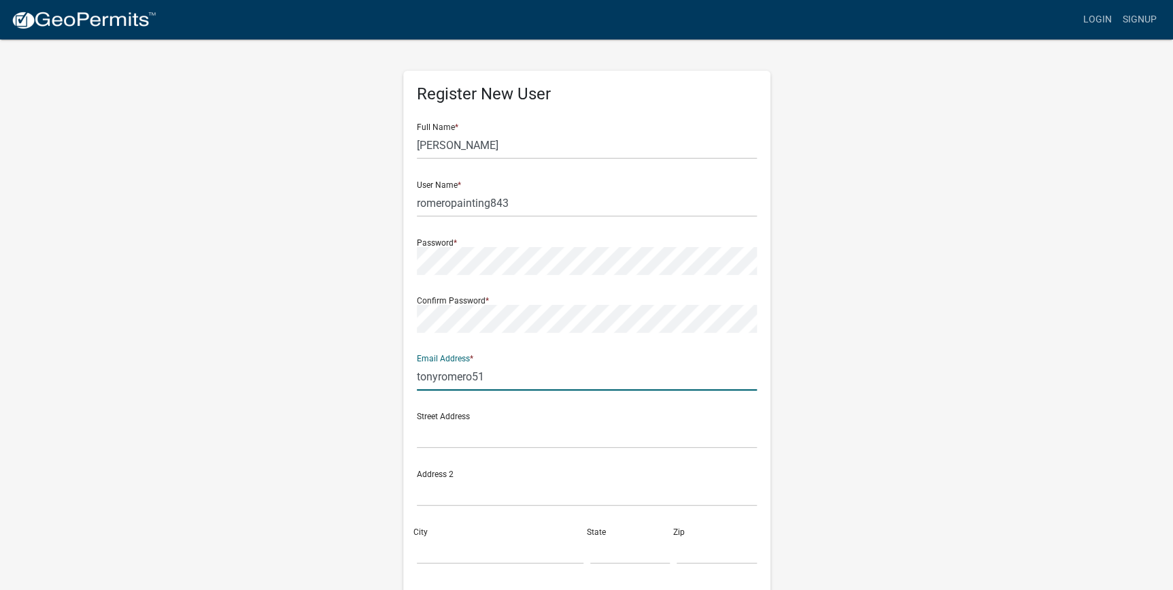
type input "tonyromero51"
click at [714, 151] on input "jose" at bounding box center [587, 145] width 340 height 28
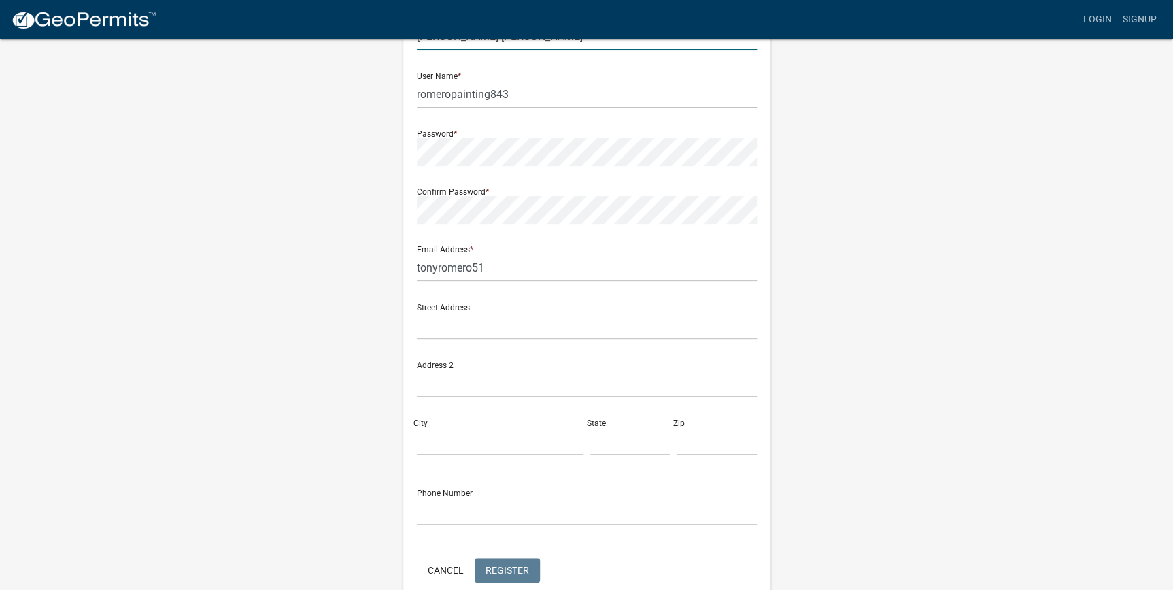
scroll to position [123, 0]
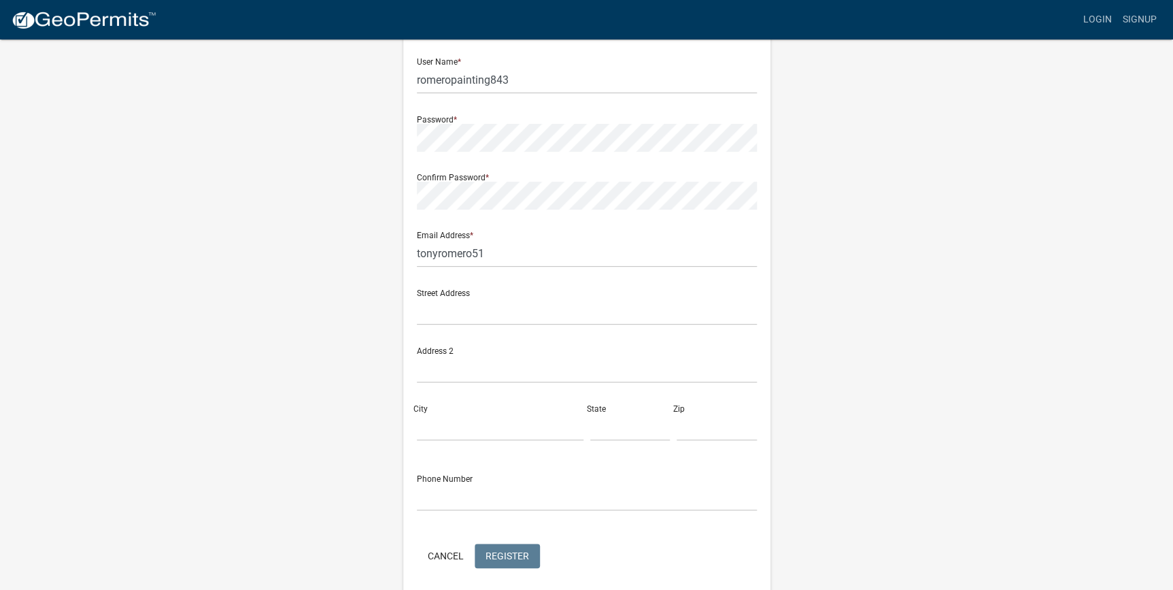
type input "jose luis romero hernandez"
click at [533, 262] on input "tonyromero51" at bounding box center [587, 253] width 340 height 28
type input "tonyromero51@gmail.com"
type input "59 Carson Rd"
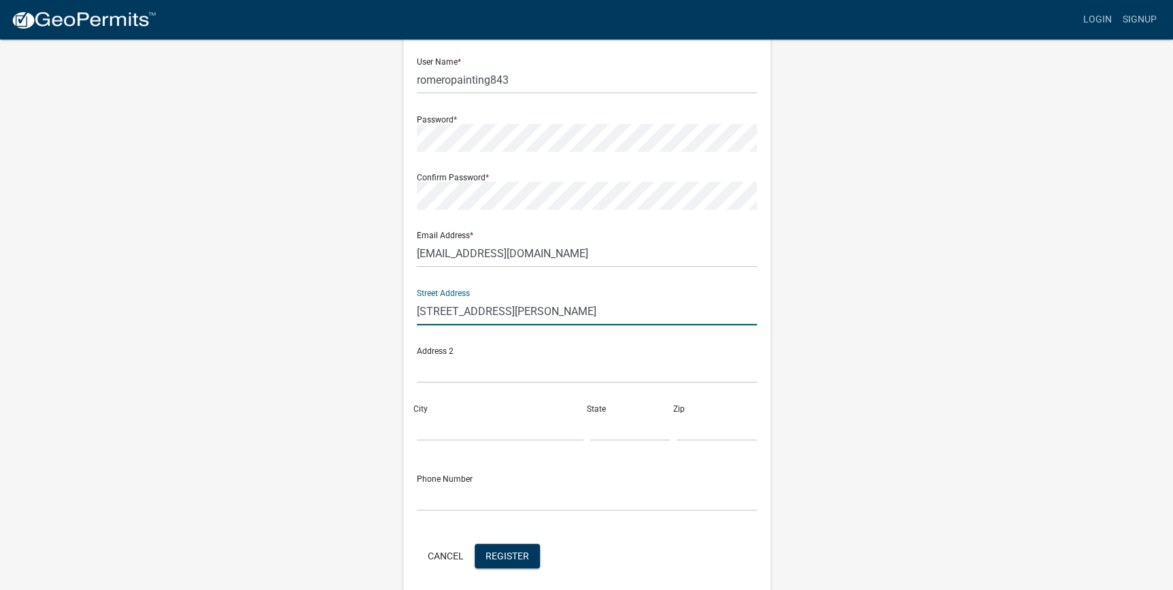
type input "Ridgeland"
type input "sc"
type input "29936"
type input "8433051849"
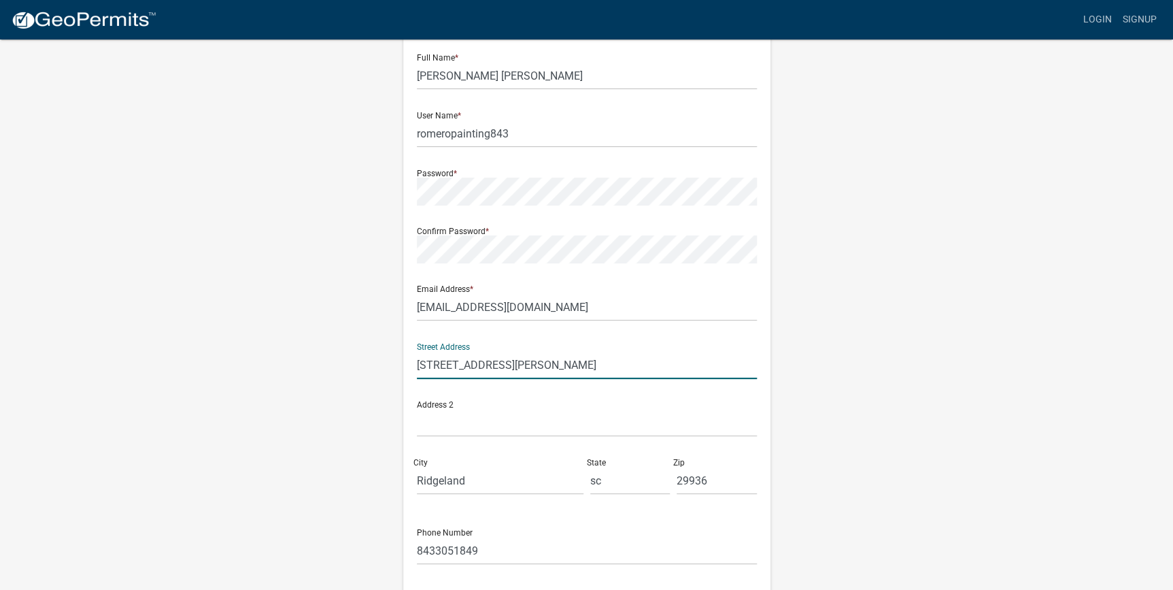
scroll to position [175, 0]
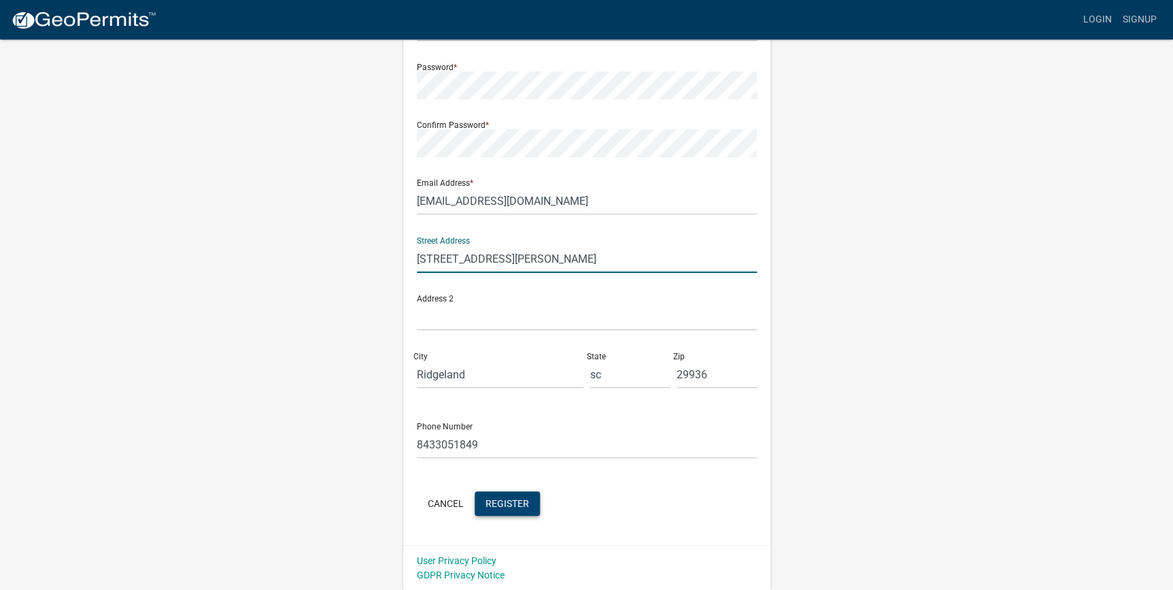
click at [504, 492] on form "Full Name * jose luis romero hernandez User Name * romeropainting843 Password *…" at bounding box center [587, 228] width 340 height 582
click at [503, 498] on button "Register" at bounding box center [507, 503] width 65 height 24
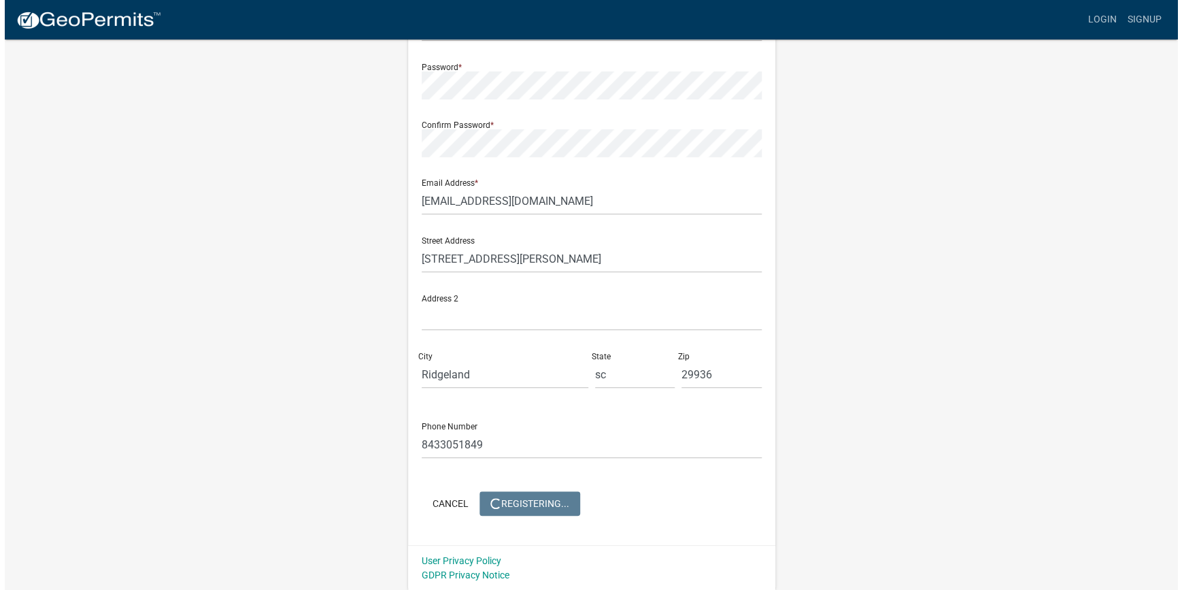
scroll to position [0, 0]
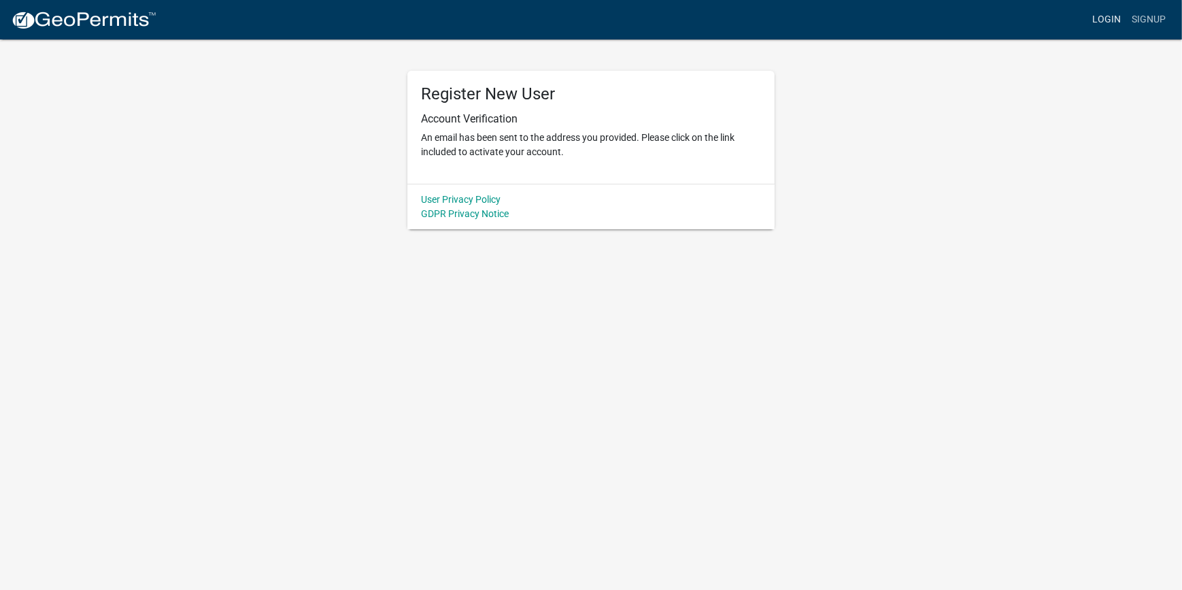
click at [1119, 20] on link "Login" at bounding box center [1106, 20] width 39 height 26
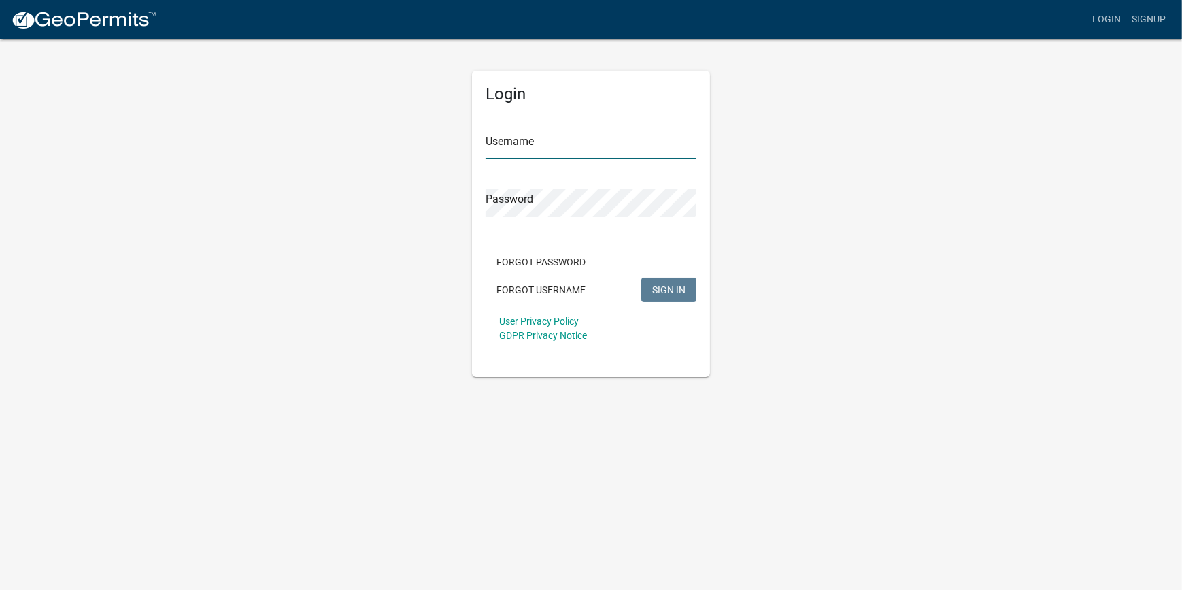
click at [568, 142] on input "Username" at bounding box center [591, 145] width 211 height 28
drag, startPoint x: 645, startPoint y: 322, endPoint x: 520, endPoint y: 141, distance: 219.6
click at [520, 141] on input "Username" at bounding box center [591, 145] width 211 height 28
click at [524, 150] on input "Username" at bounding box center [591, 145] width 211 height 28
type input "romeropainting843"
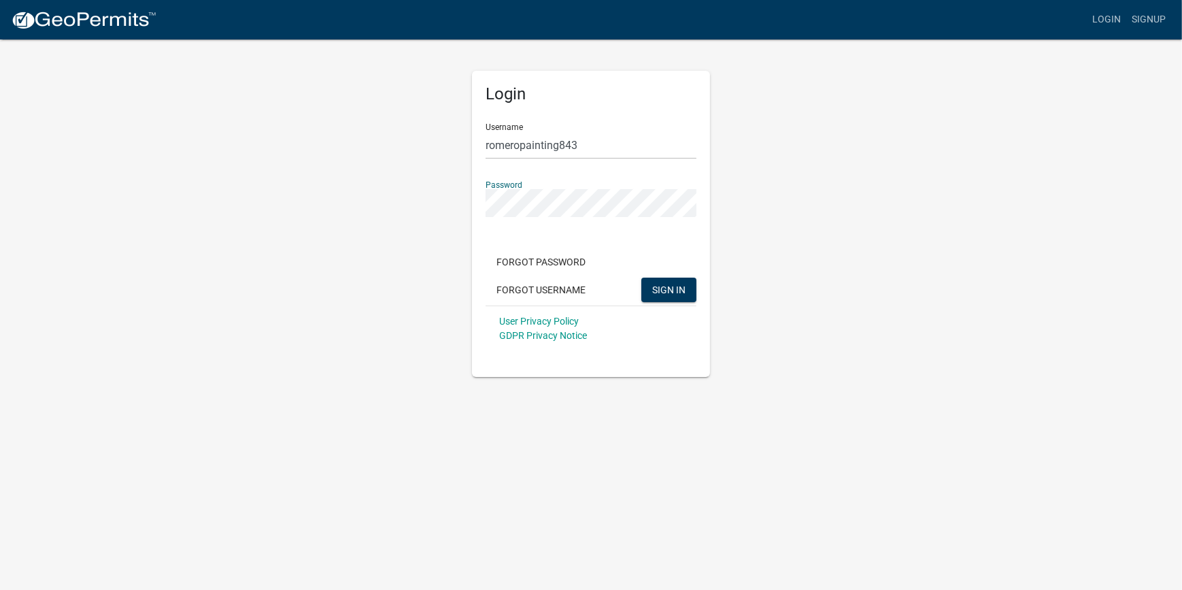
click at [641, 278] on button "SIGN IN" at bounding box center [668, 290] width 55 height 24
